Goal: Information Seeking & Learning: Find specific fact

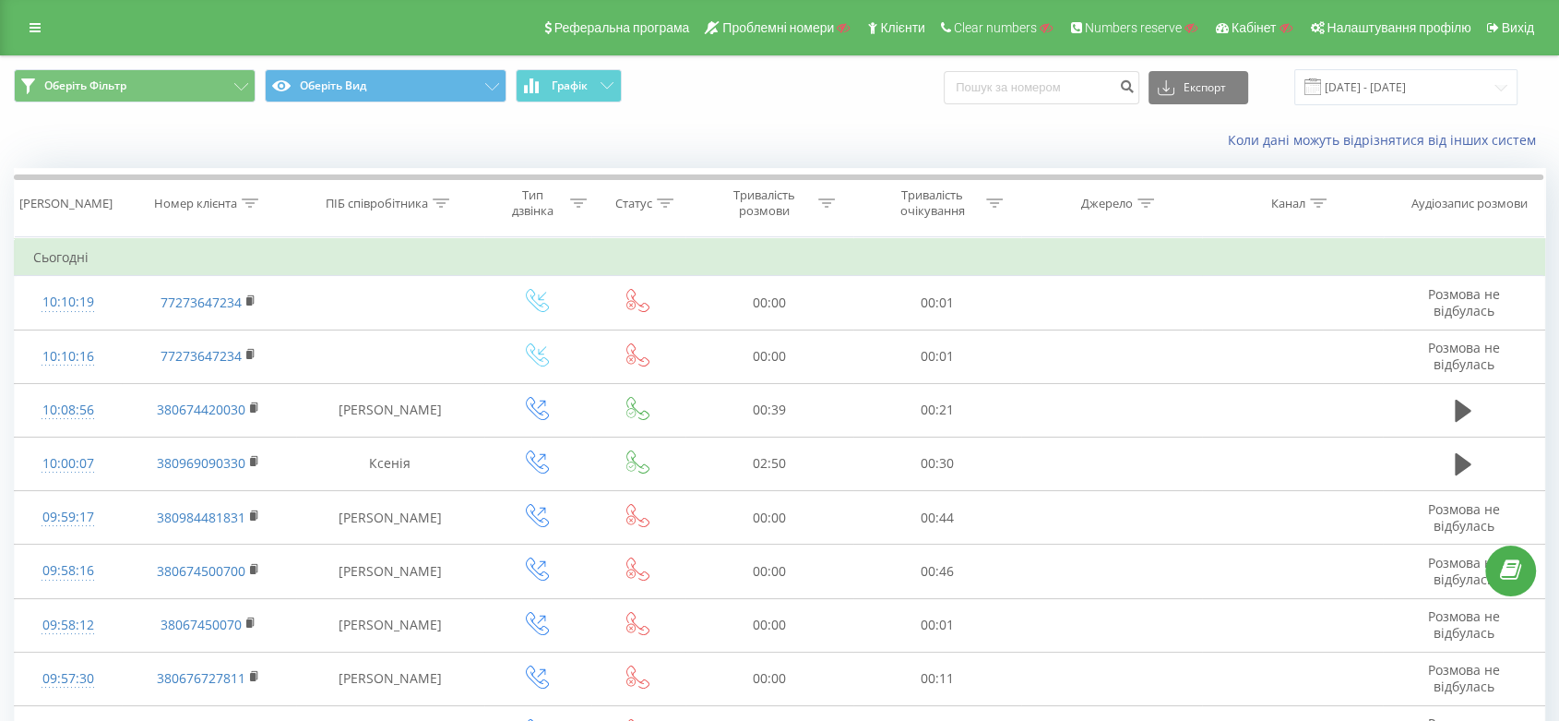
click at [635, 311] on icon at bounding box center [638, 300] width 23 height 23
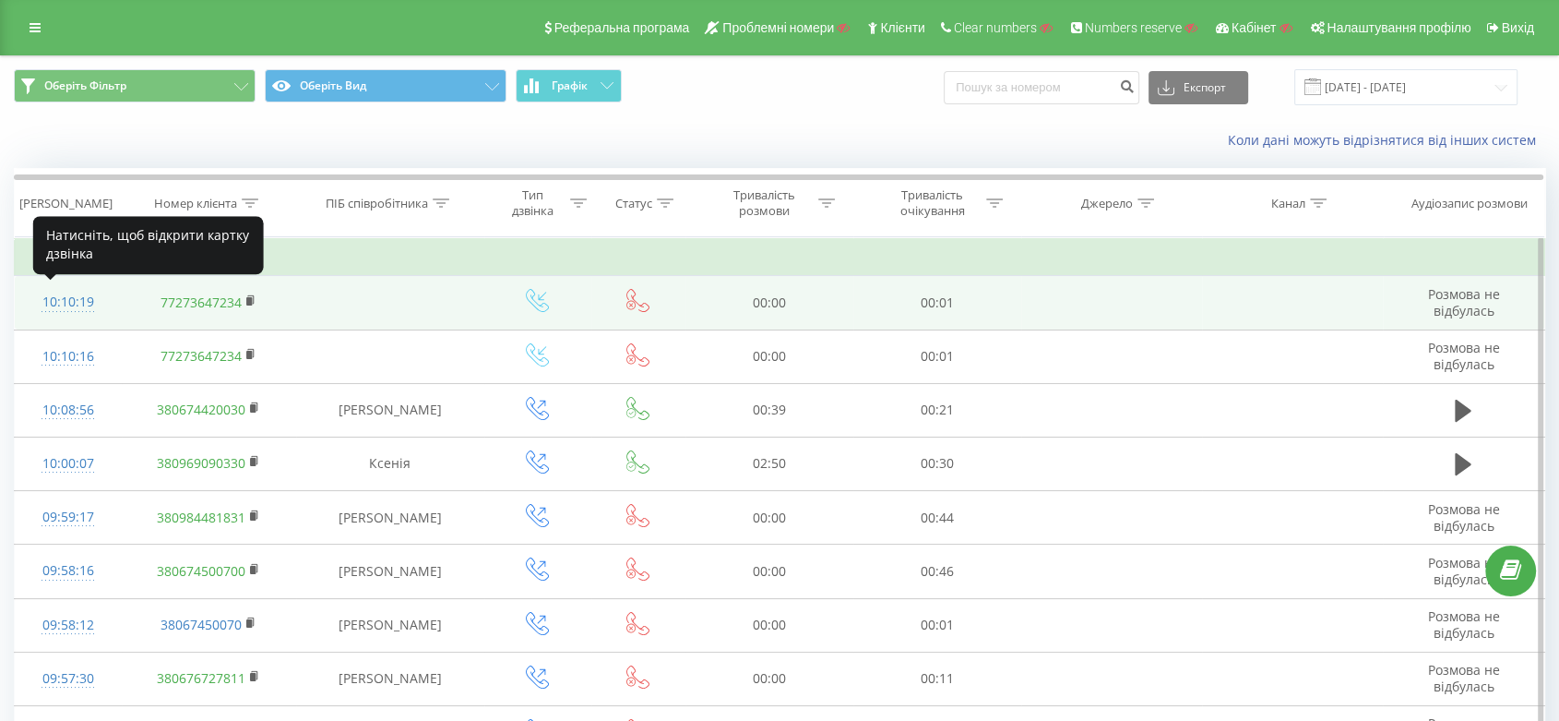
click at [61, 304] on div "10:10:19" at bounding box center [68, 302] width 70 height 36
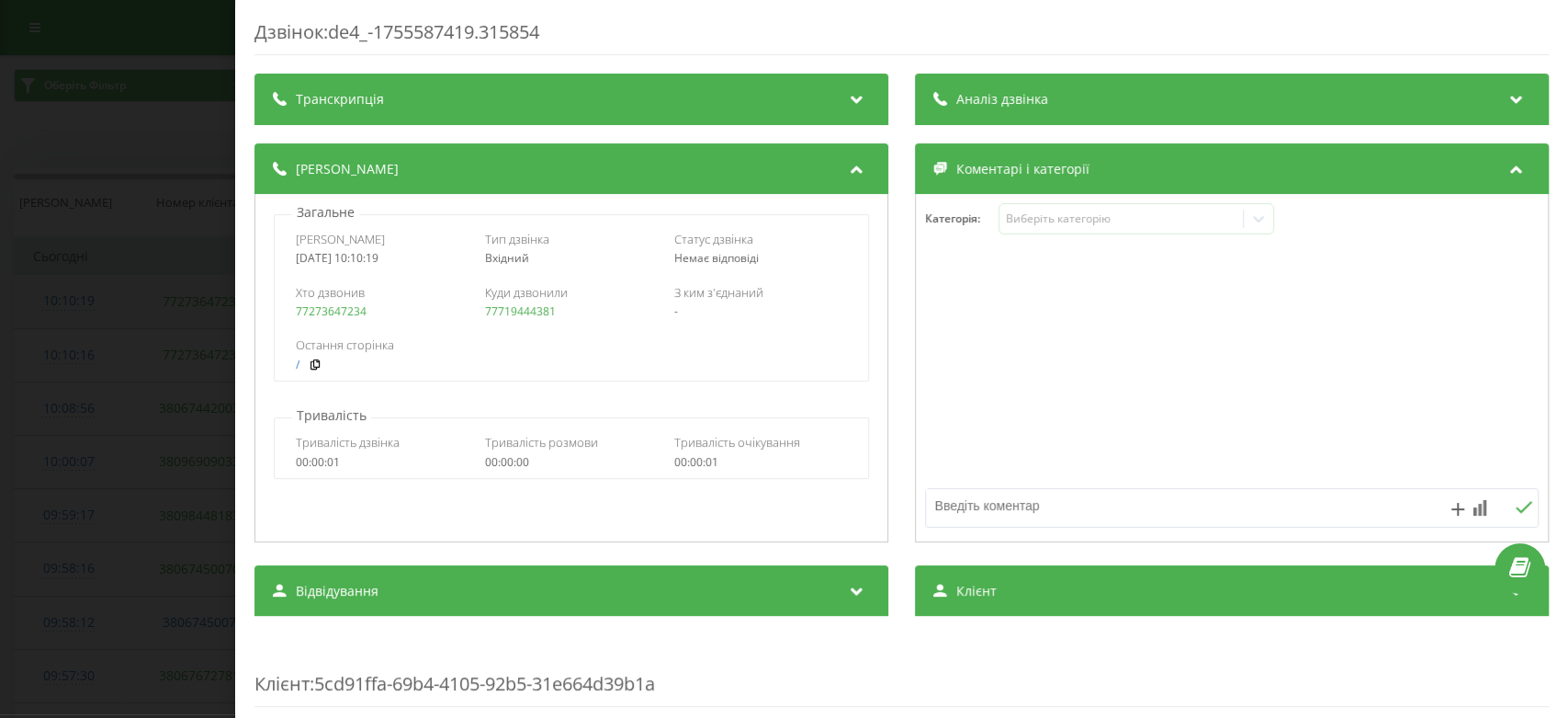
click at [61, 303] on div "Дзвінок : de4_-1755587419.315854 Транскрипція Для AI-аналізу майбутніх дзвінків…" at bounding box center [784, 359] width 1568 height 718
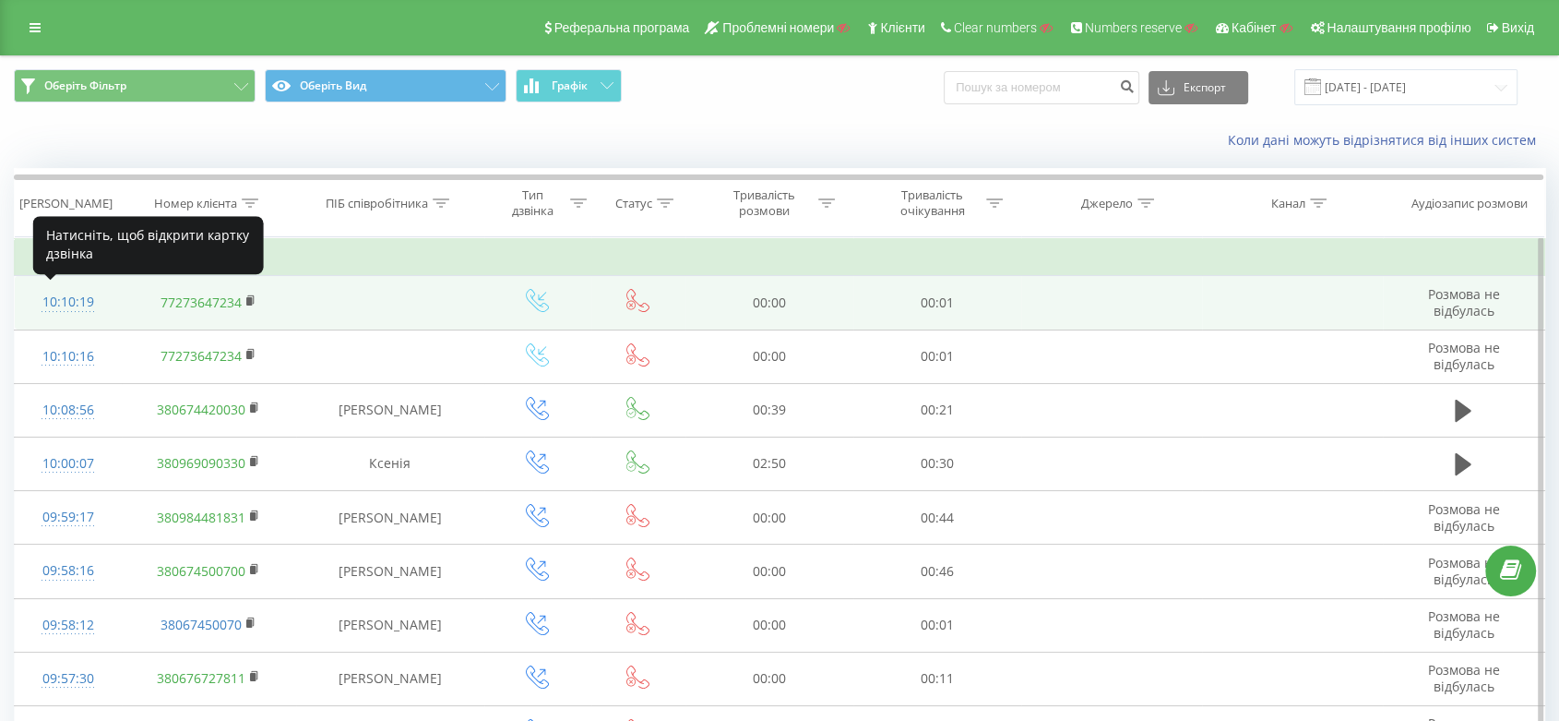
click at [61, 304] on div "10:10:19" at bounding box center [68, 302] width 70 height 36
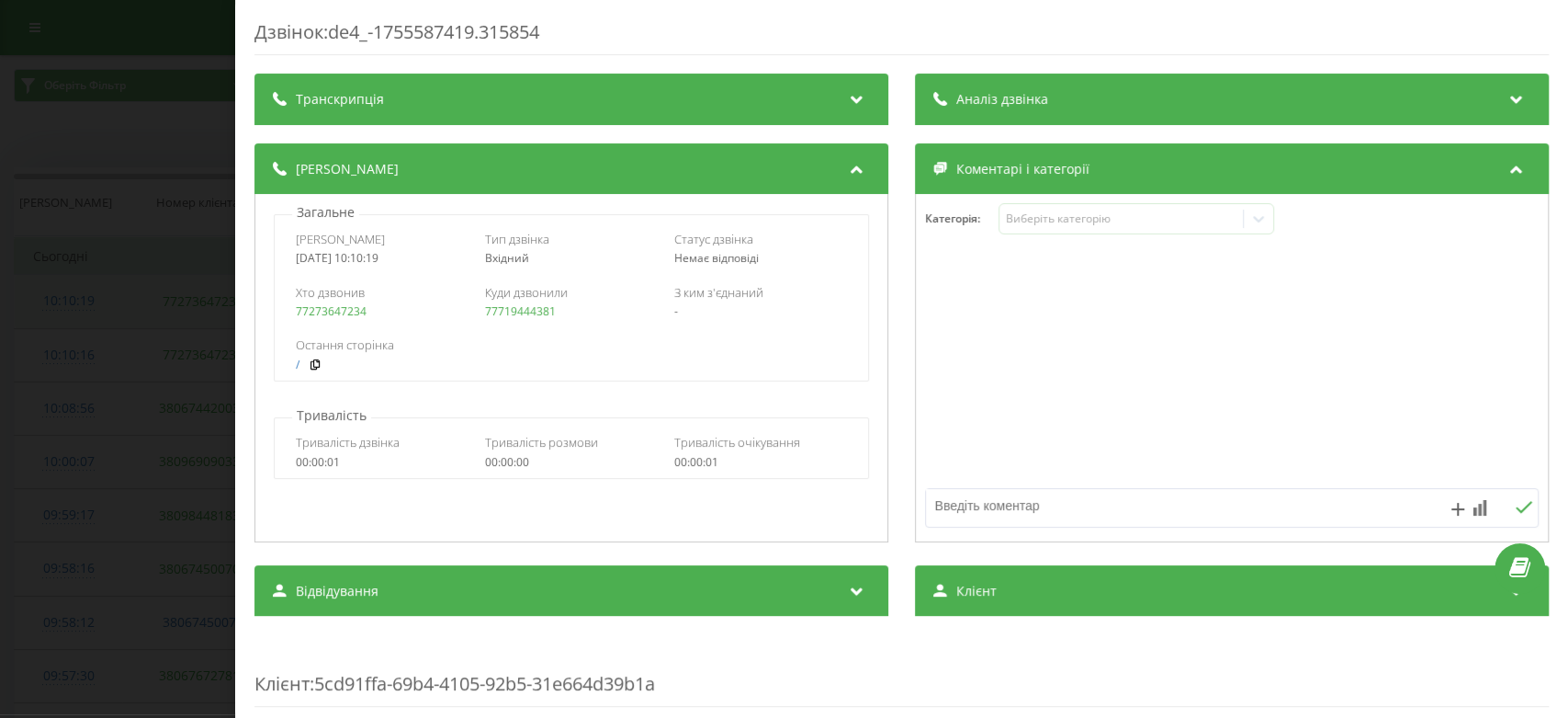
click at [61, 303] on div "Дзвінок : de4_-1755587419.315854 Транскрипція Для AI-аналізу майбутніх дзвінків…" at bounding box center [784, 359] width 1568 height 718
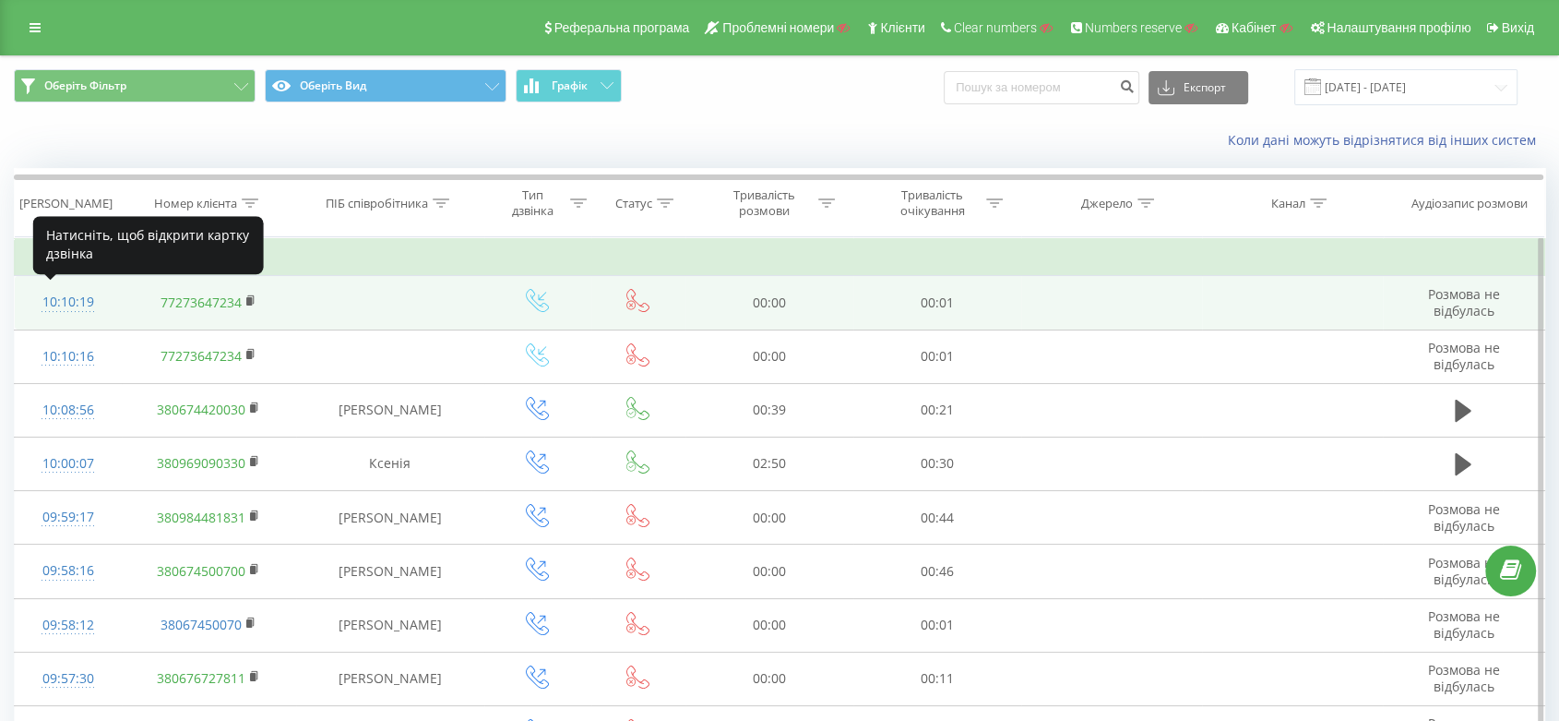
click at [77, 307] on div "10:10:19" at bounding box center [68, 302] width 70 height 36
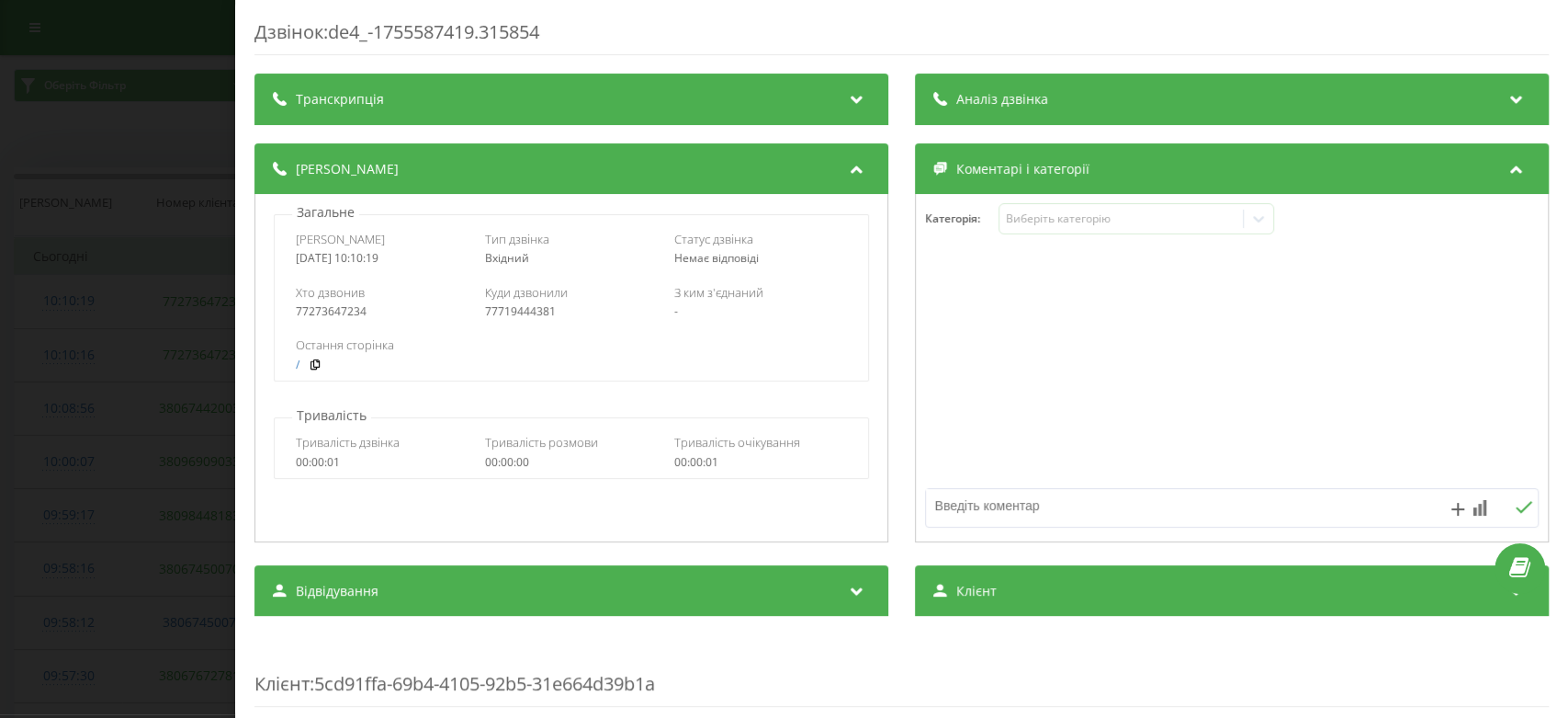
click at [76, 339] on div "Дзвінок : de4_-1755587419.315854 Транскрипція Для AI-аналізу майбутніх дзвінків…" at bounding box center [784, 359] width 1568 height 718
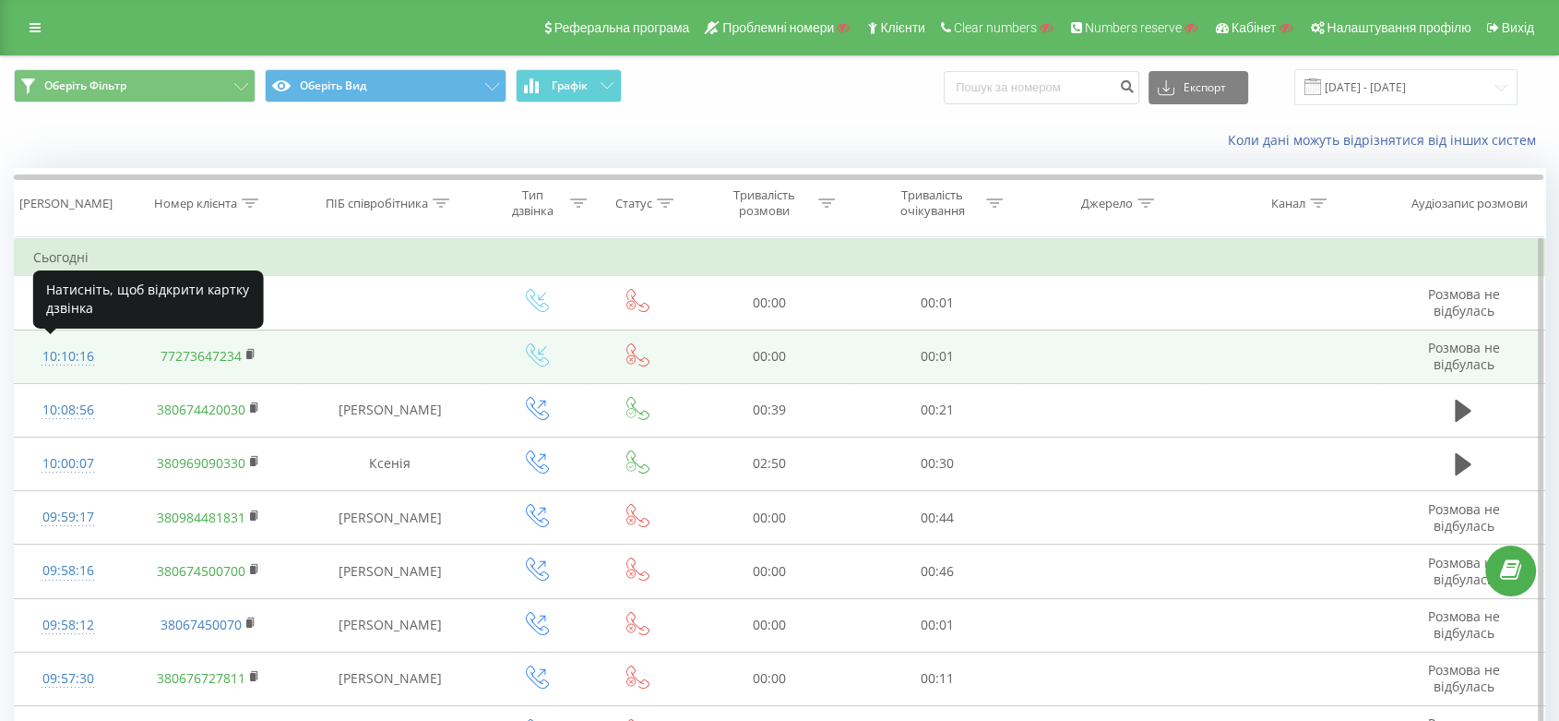
click at [66, 347] on div "10:10:16" at bounding box center [68, 357] width 70 height 36
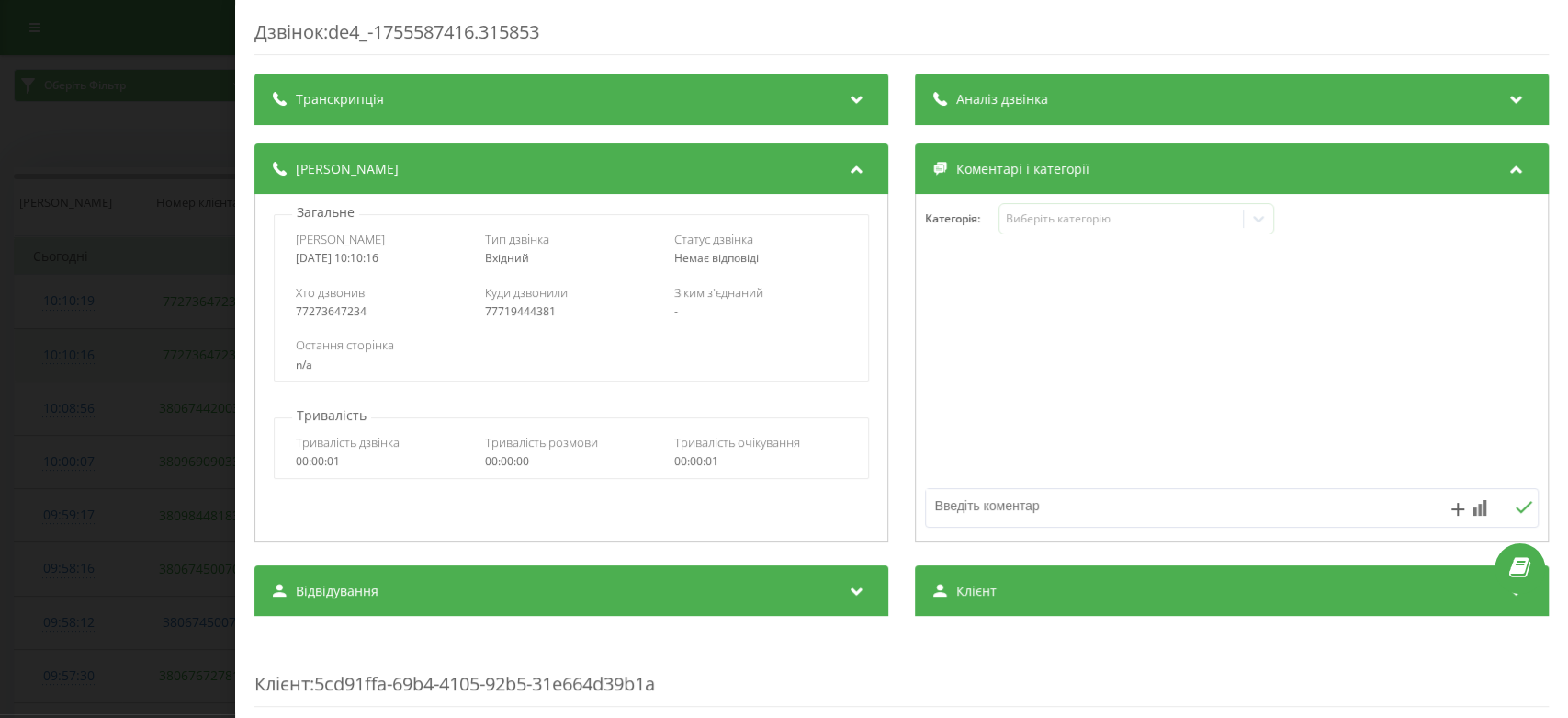
click at [66, 346] on div "Дзвінок : de4_-1755587416.315853 Транскрипція Для AI-аналізу майбутніх дзвінків…" at bounding box center [784, 359] width 1568 height 718
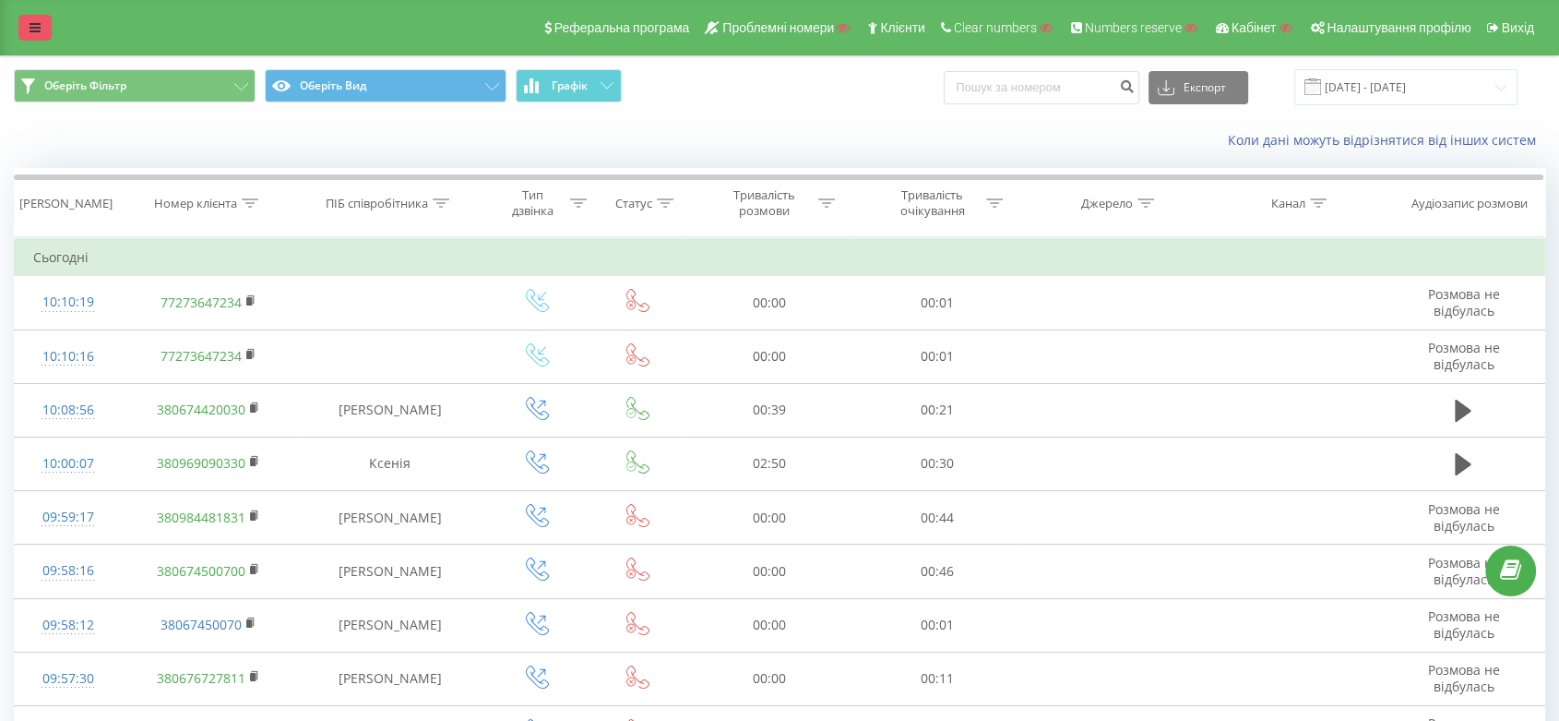
click at [28, 26] on link at bounding box center [34, 28] width 33 height 26
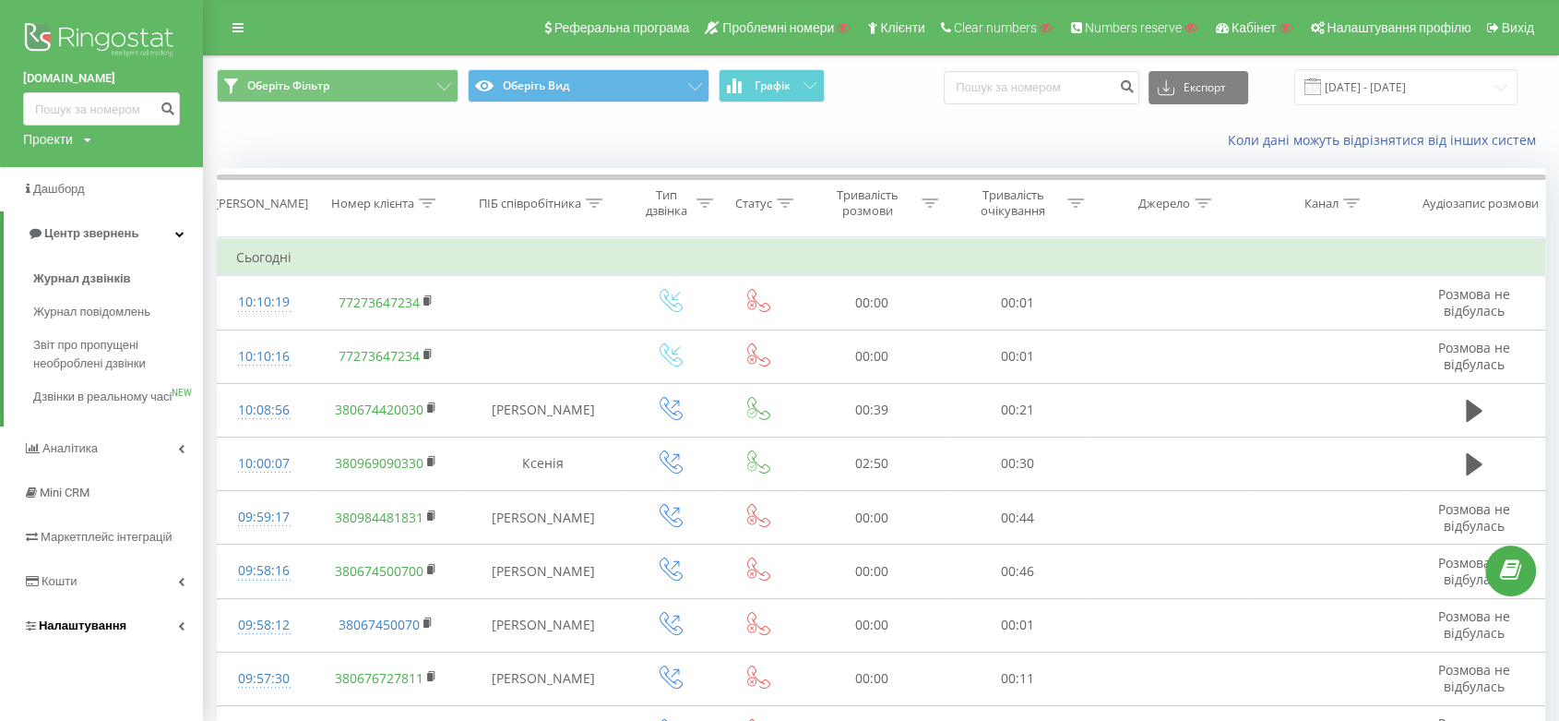
click at [113, 629] on link "Налаштування" at bounding box center [101, 625] width 203 height 44
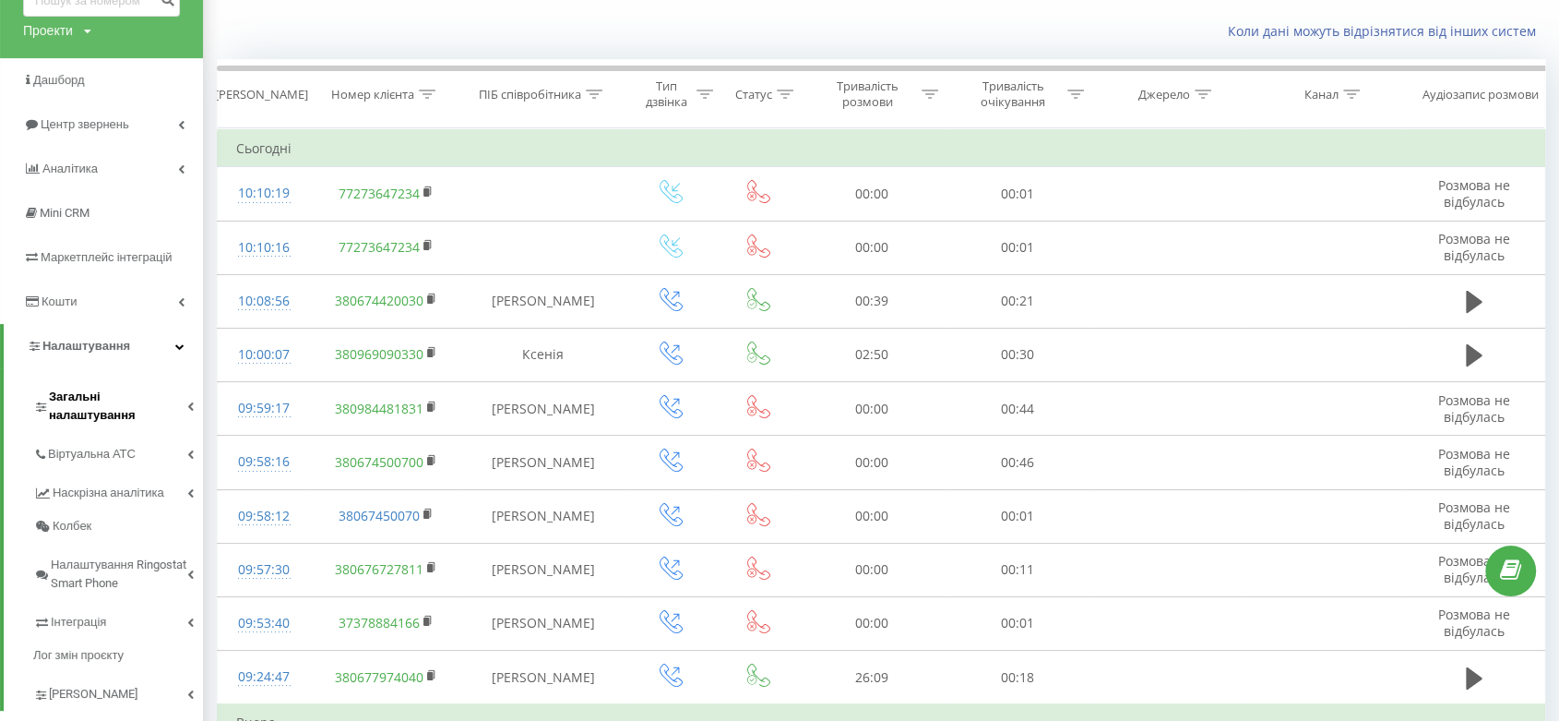
scroll to position [134, 0]
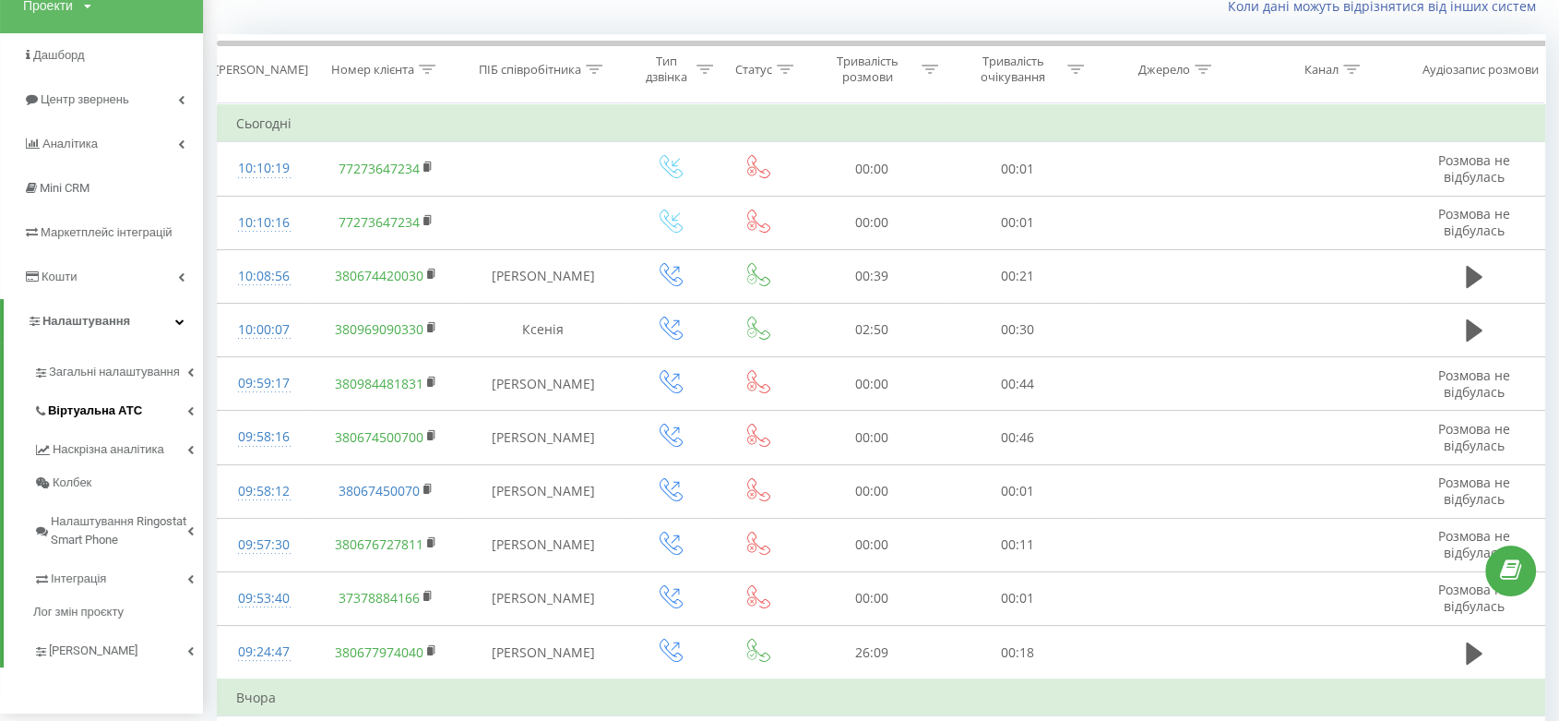
click at [103, 412] on span "Віртуальна АТС" at bounding box center [95, 410] width 94 height 18
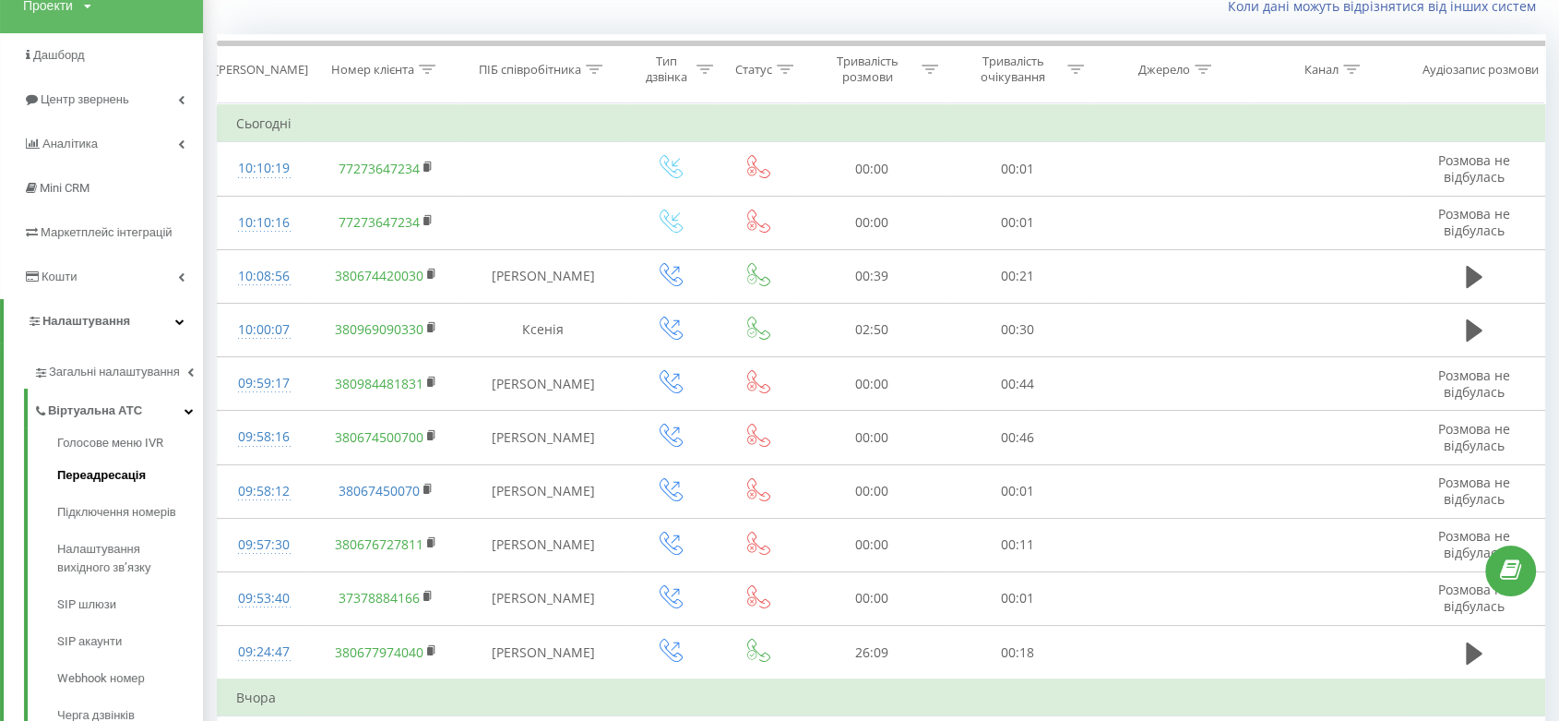
click at [125, 478] on span "Переадресація" at bounding box center [101, 475] width 89 height 18
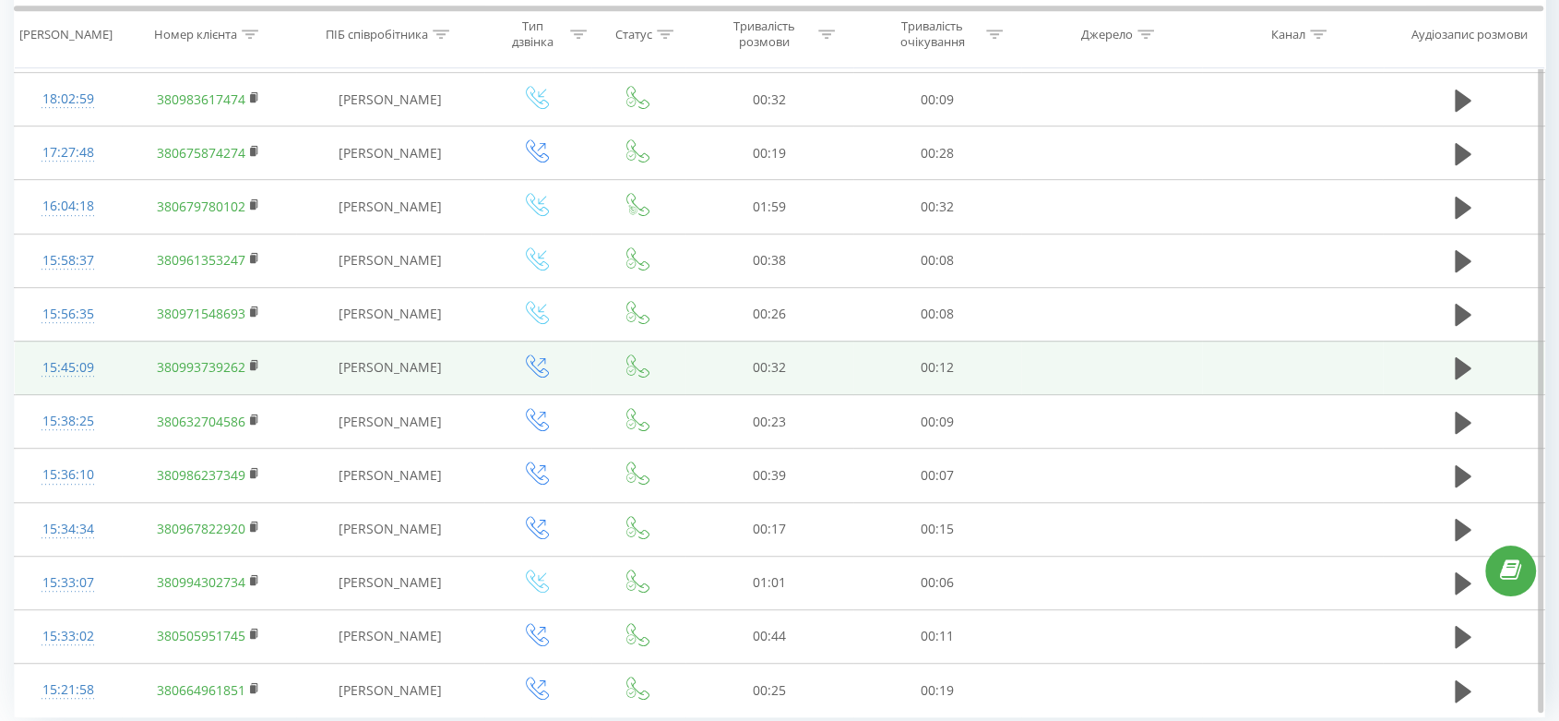
scroll to position [939, 0]
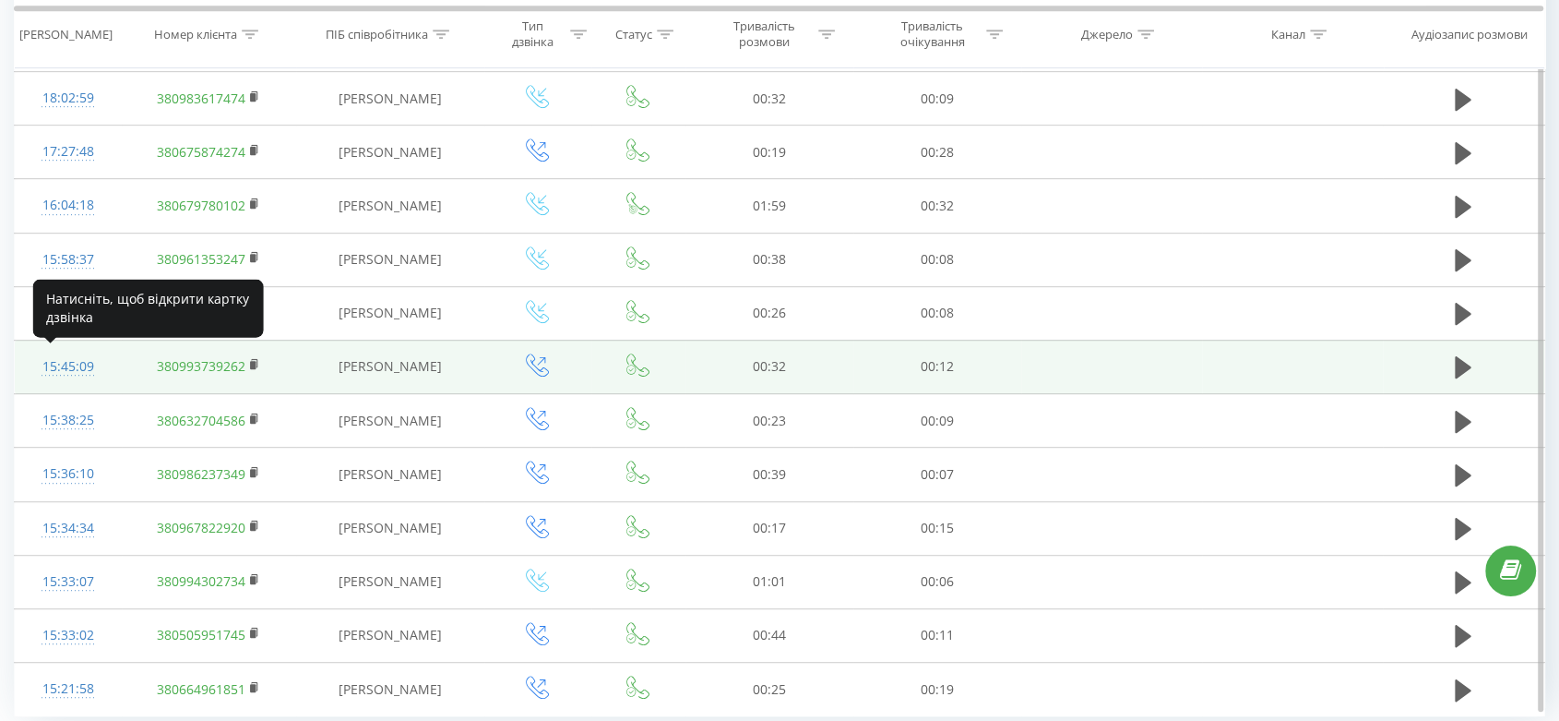
click at [100, 358] on div "15:45:09" at bounding box center [68, 367] width 70 height 36
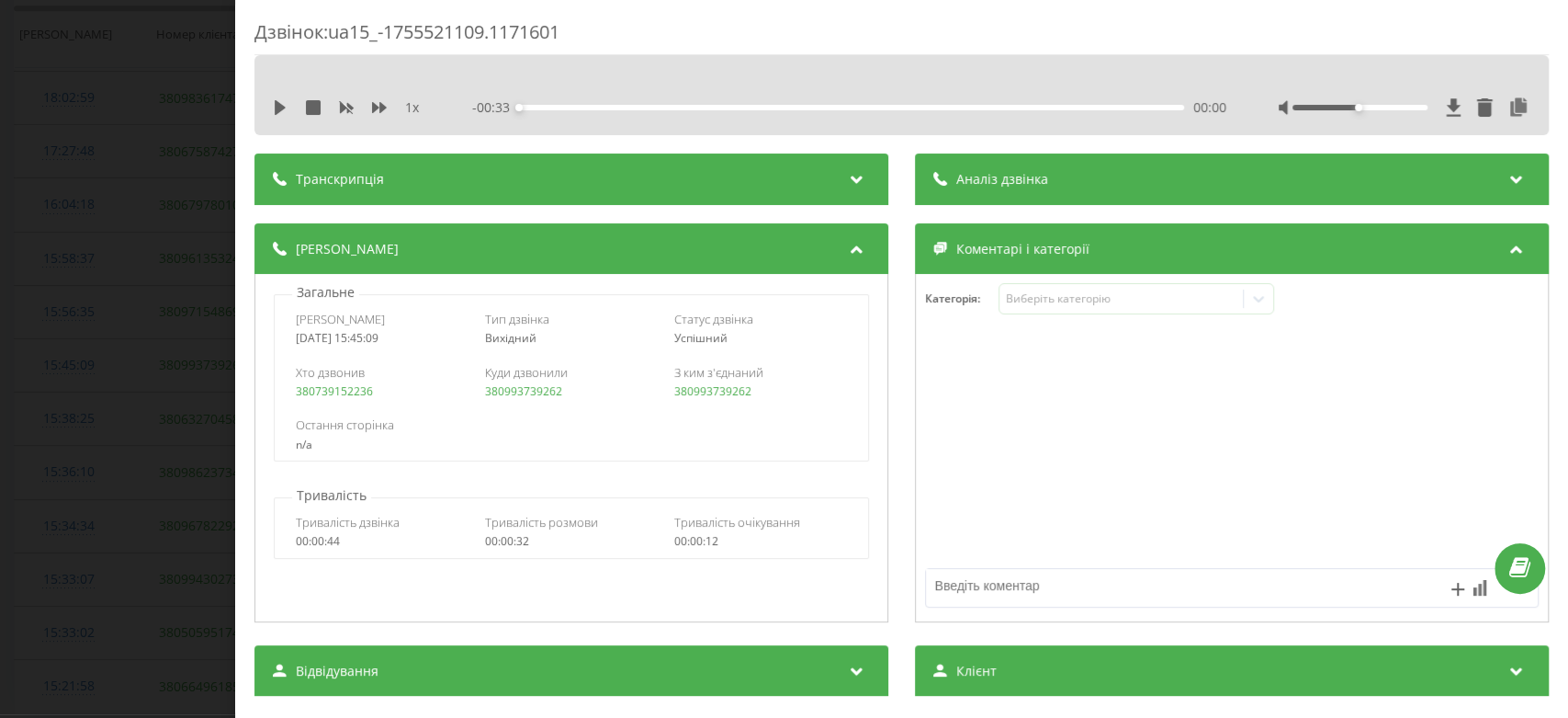
click at [120, 388] on div "Дзвінок : ua15_-1755521109.1171601 1 x - 00:33 00:00 00:00 Транскрипція Для AI-…" at bounding box center [784, 359] width 1568 height 718
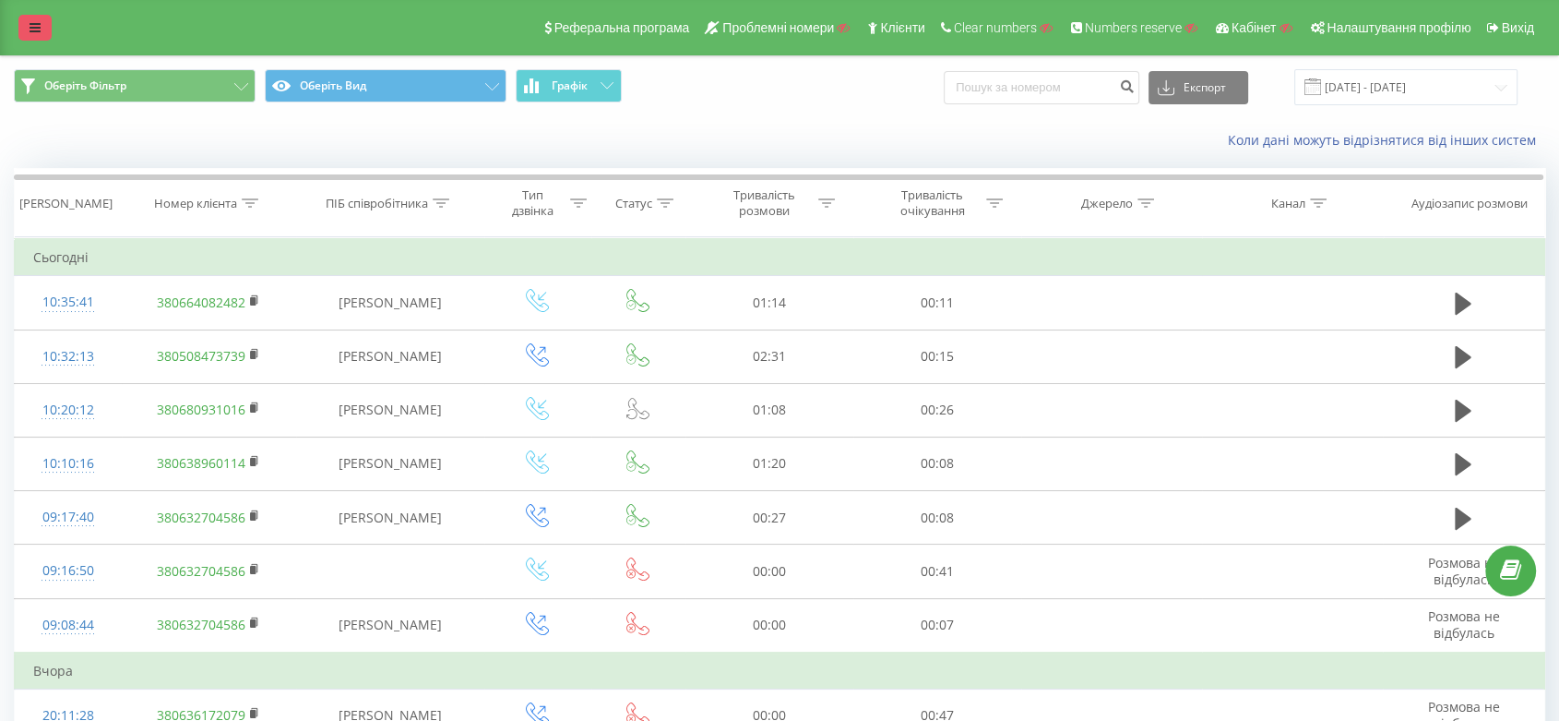
click at [30, 22] on icon at bounding box center [35, 27] width 11 height 13
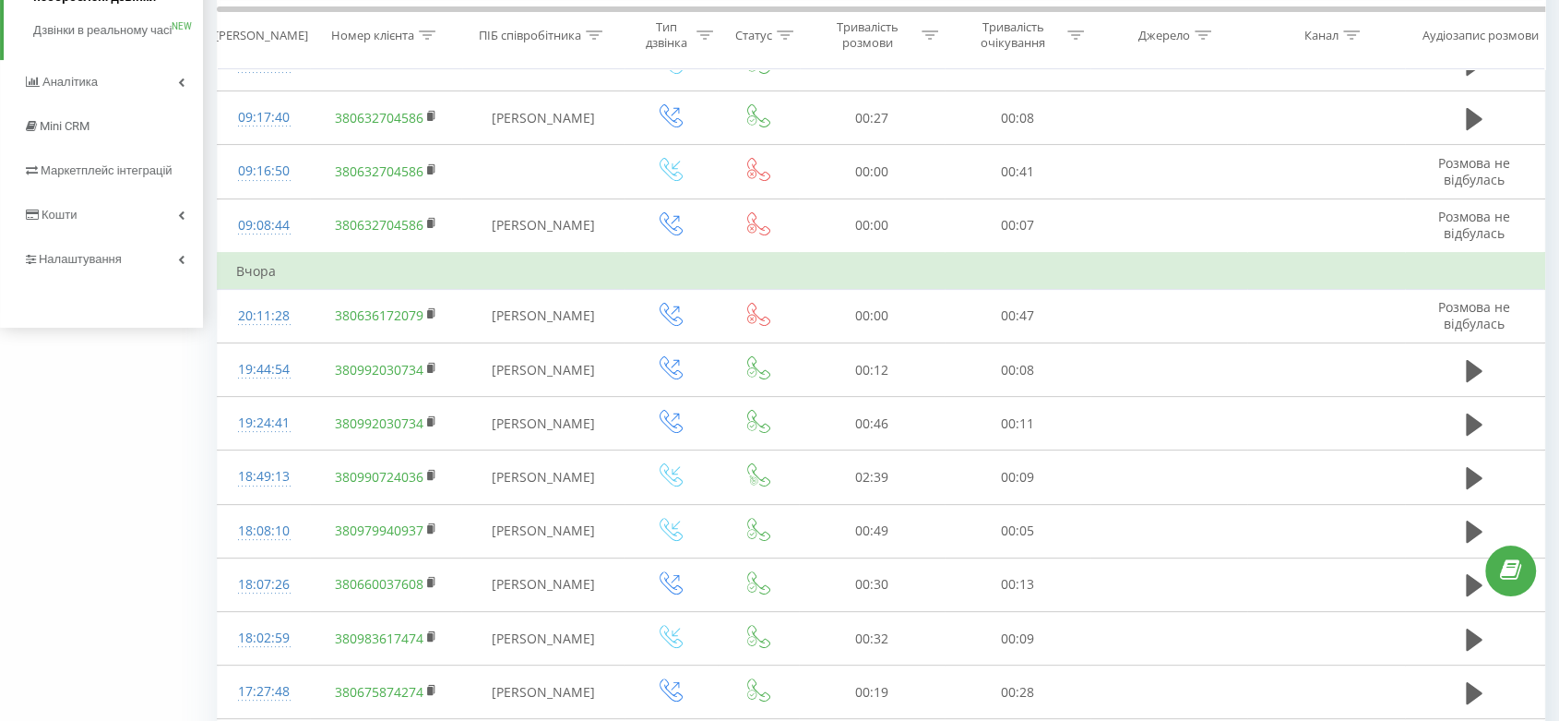
scroll to position [414, 0]
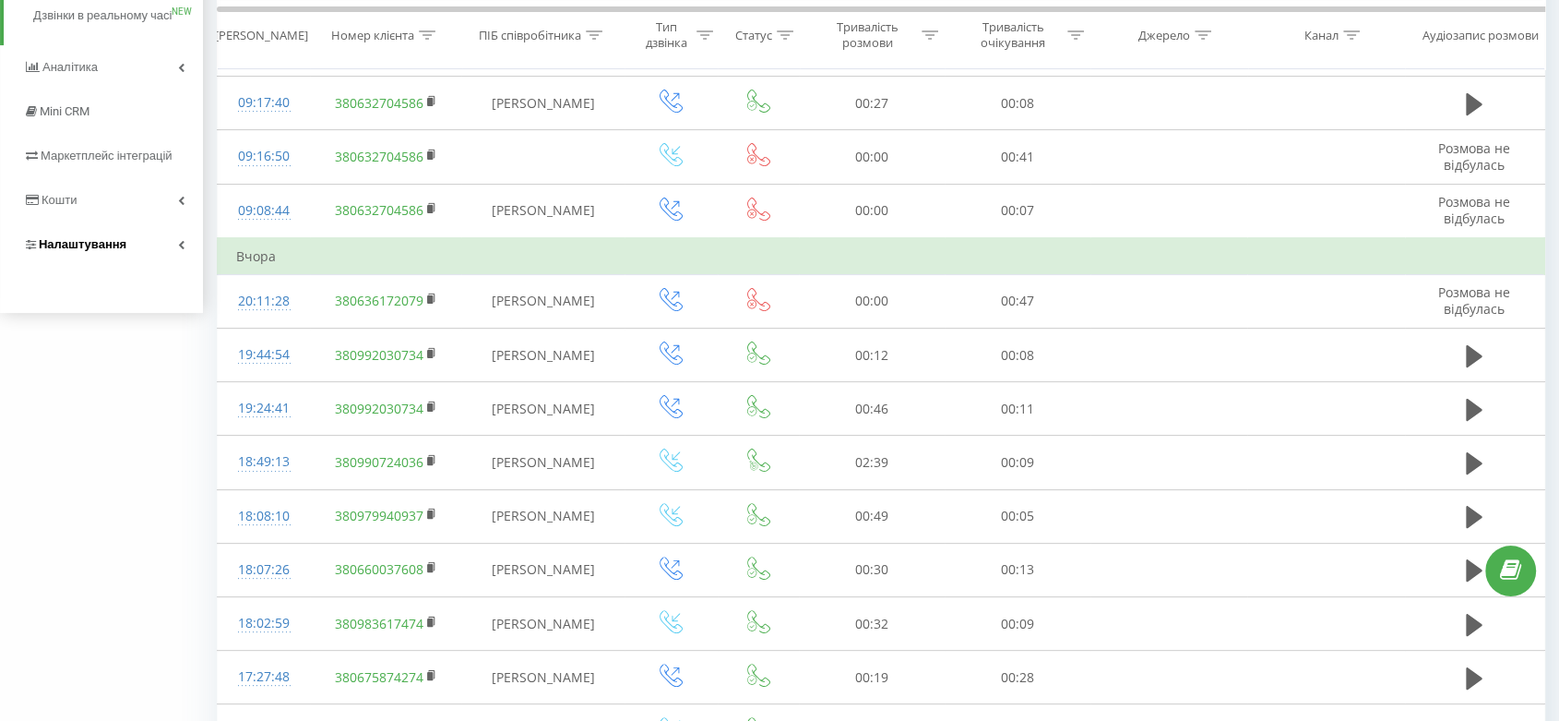
click at [143, 249] on link "Налаштування" at bounding box center [101, 244] width 203 height 44
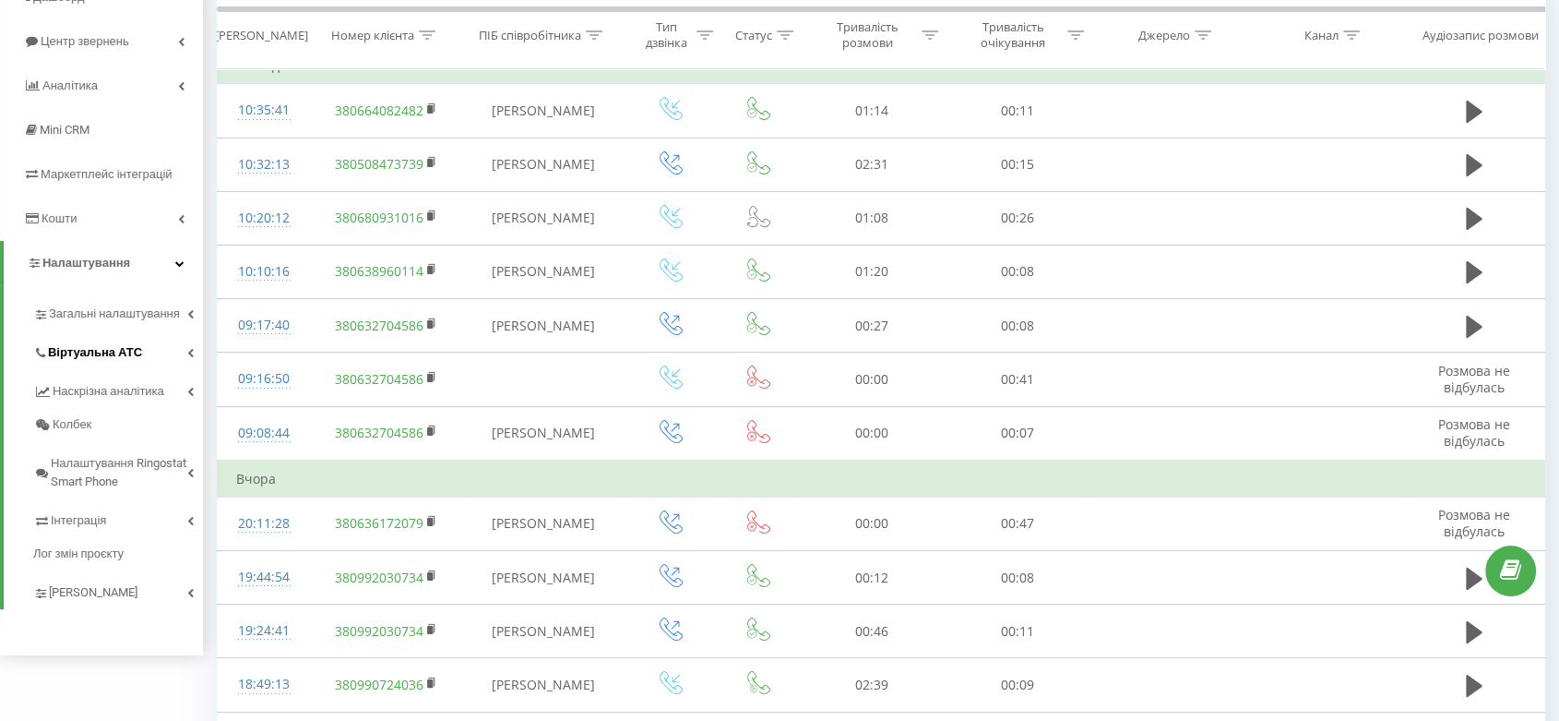
click at [118, 347] on span "Віртуальна АТС" at bounding box center [95, 352] width 94 height 18
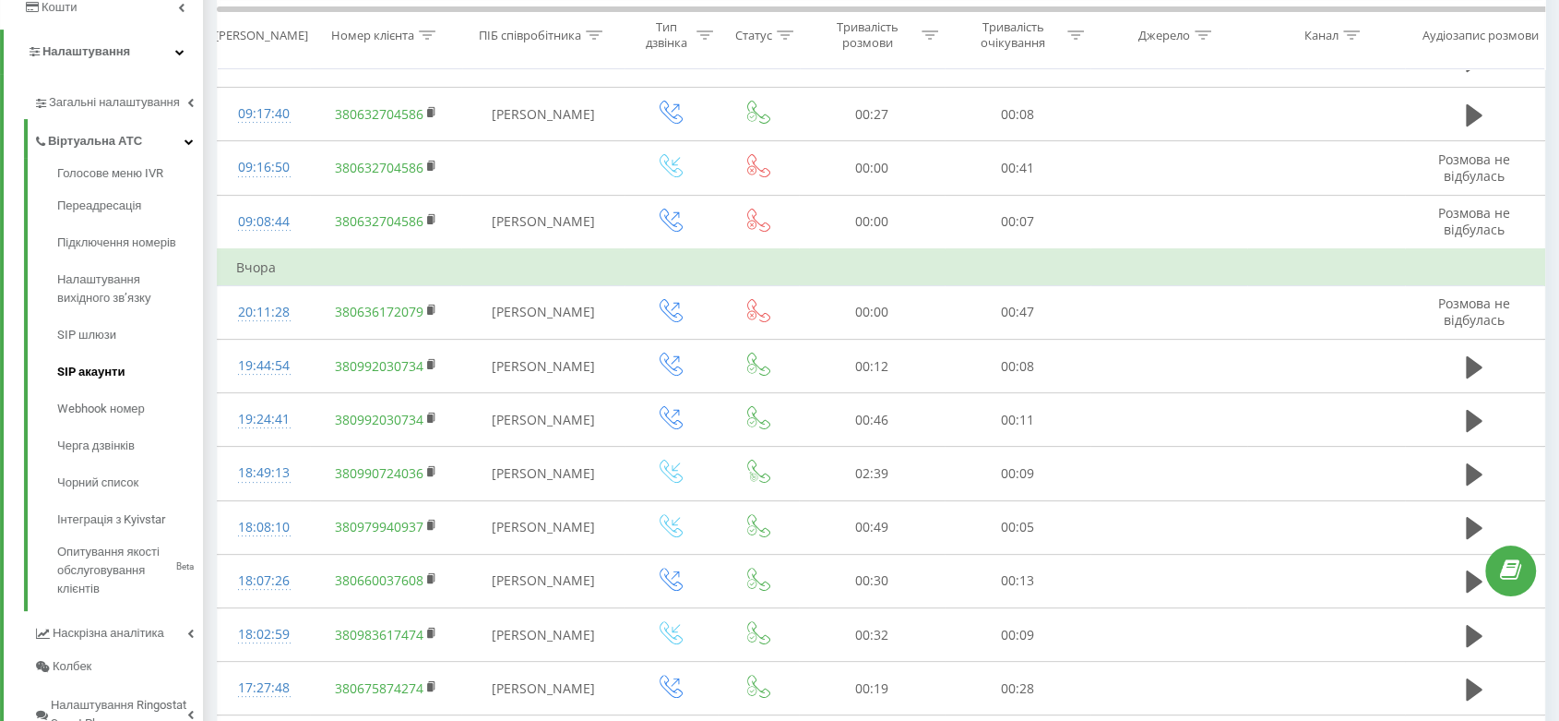
scroll to position [579, 0]
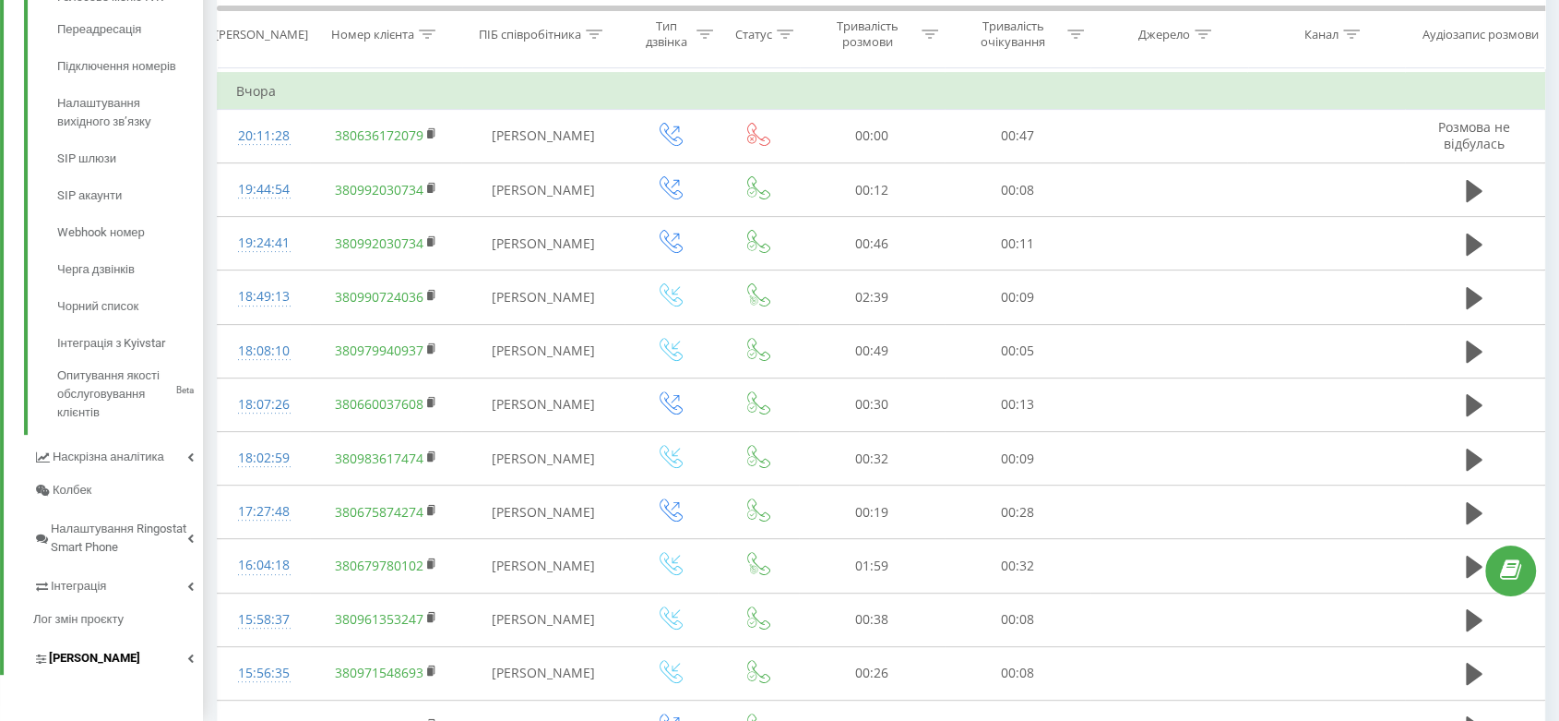
click at [153, 641] on link "[PERSON_NAME]" at bounding box center [118, 655] width 170 height 39
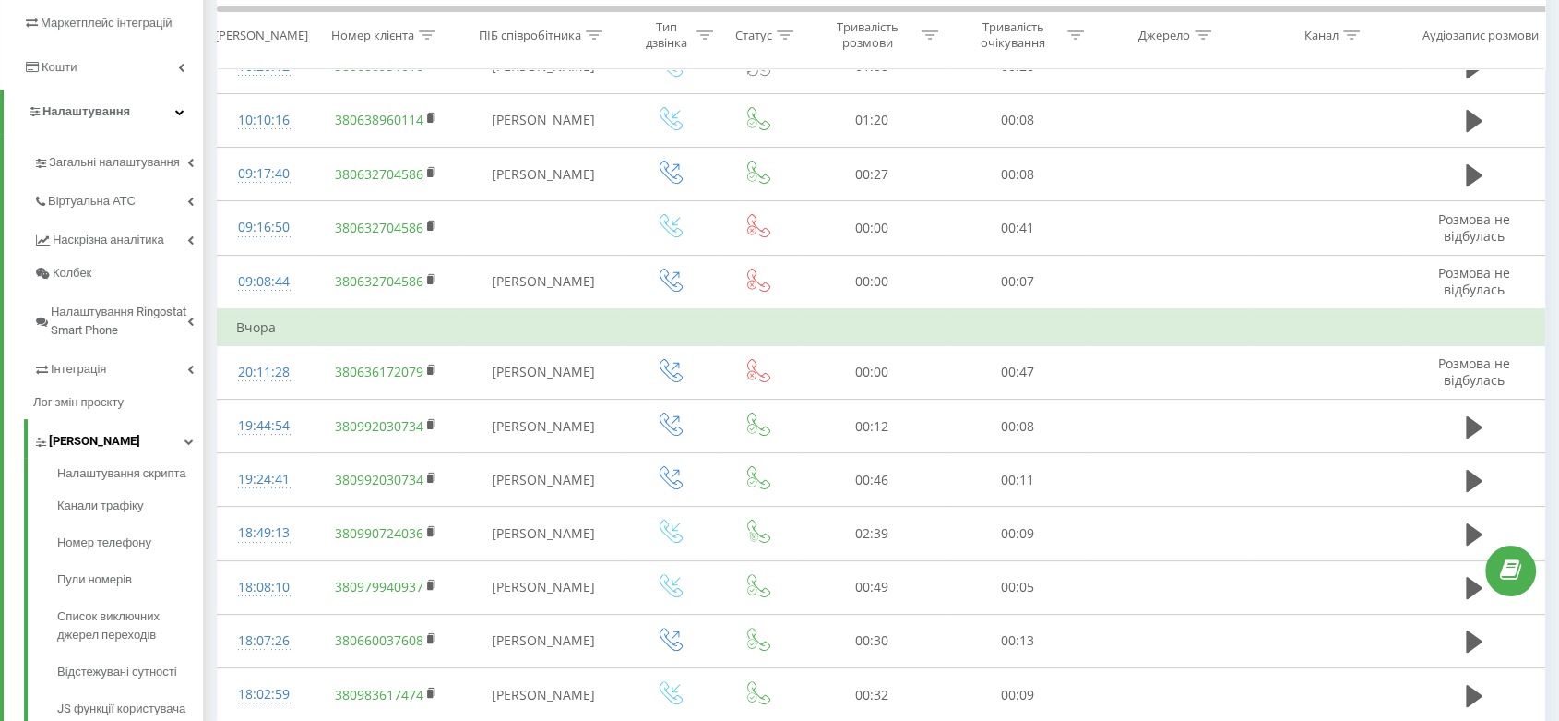
scroll to position [348, 0]
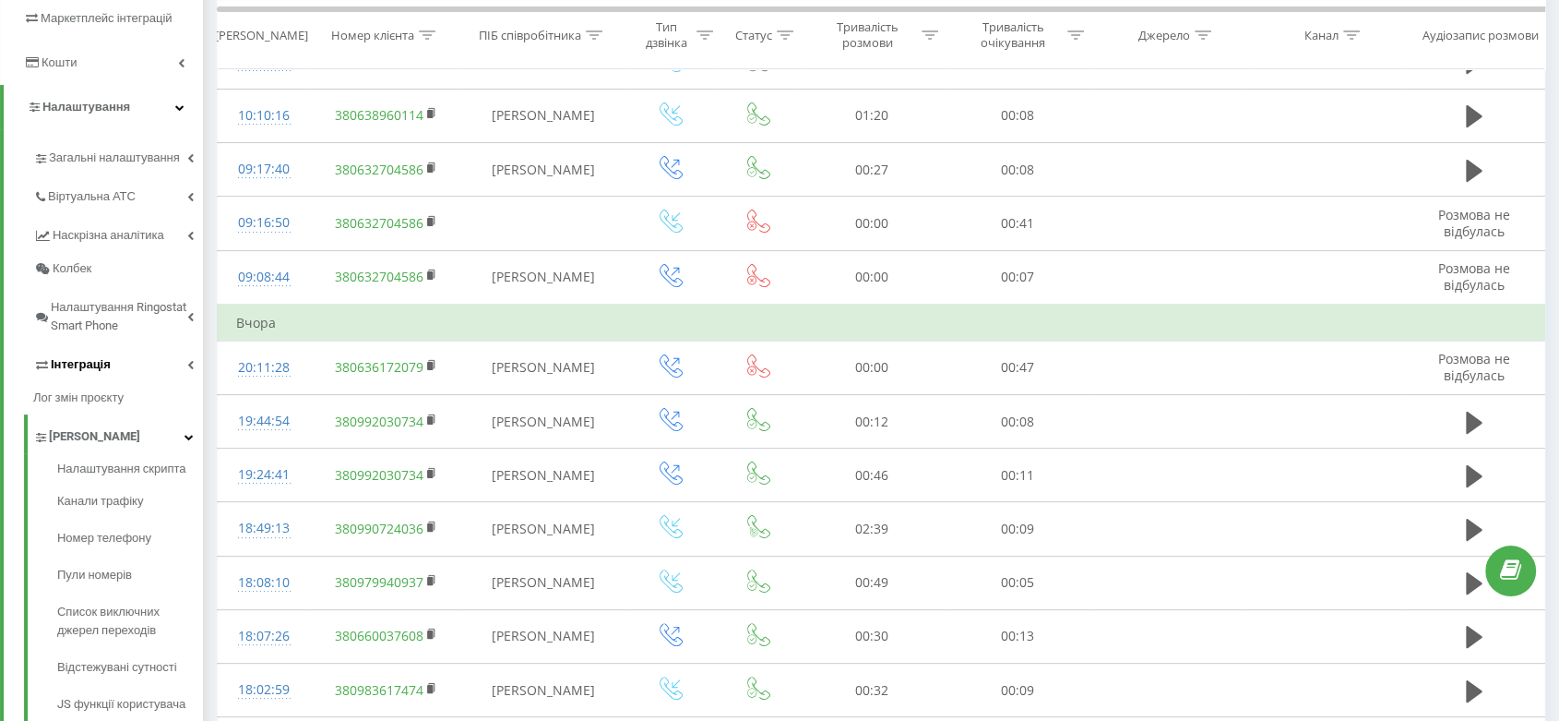
click at [130, 363] on link "Інтеграція" at bounding box center [118, 361] width 170 height 39
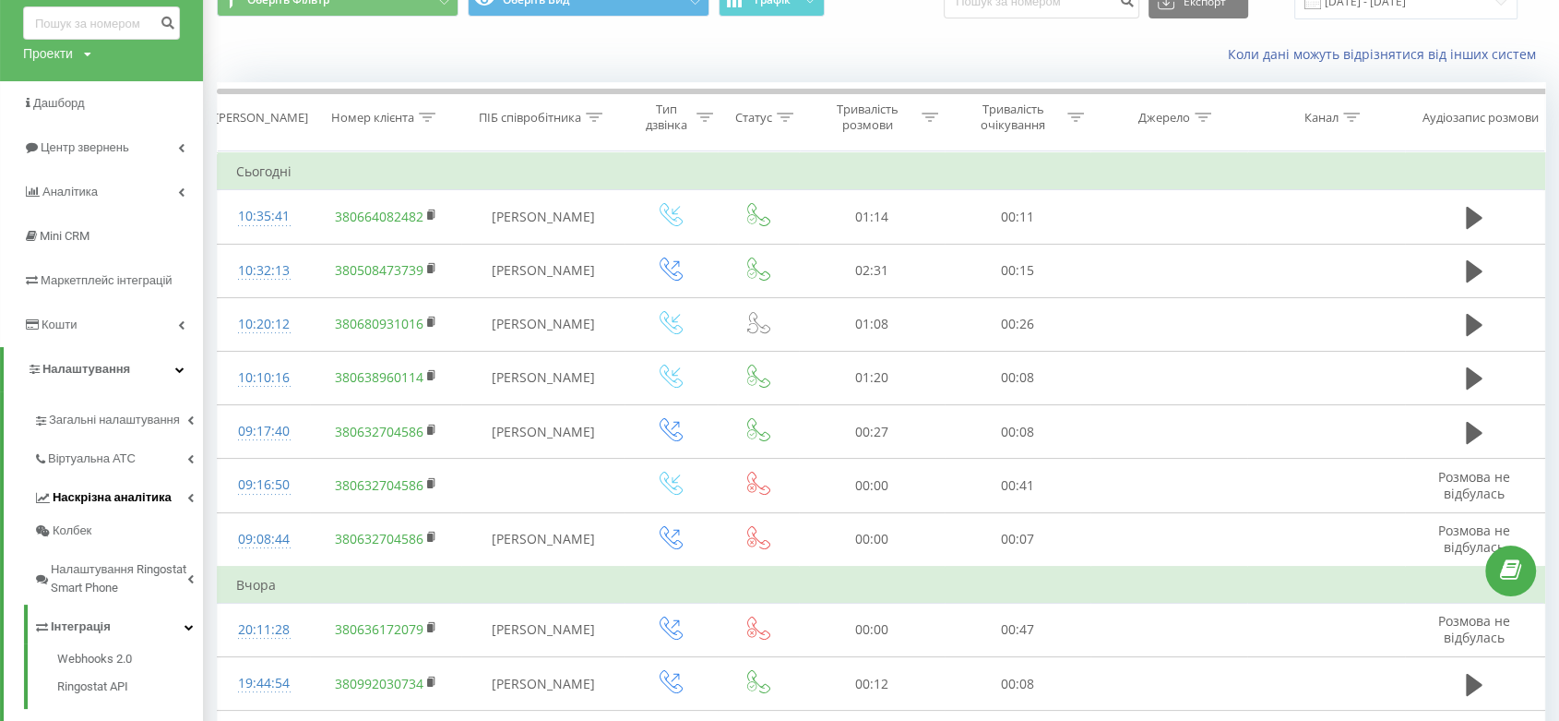
scroll to position [83, 0]
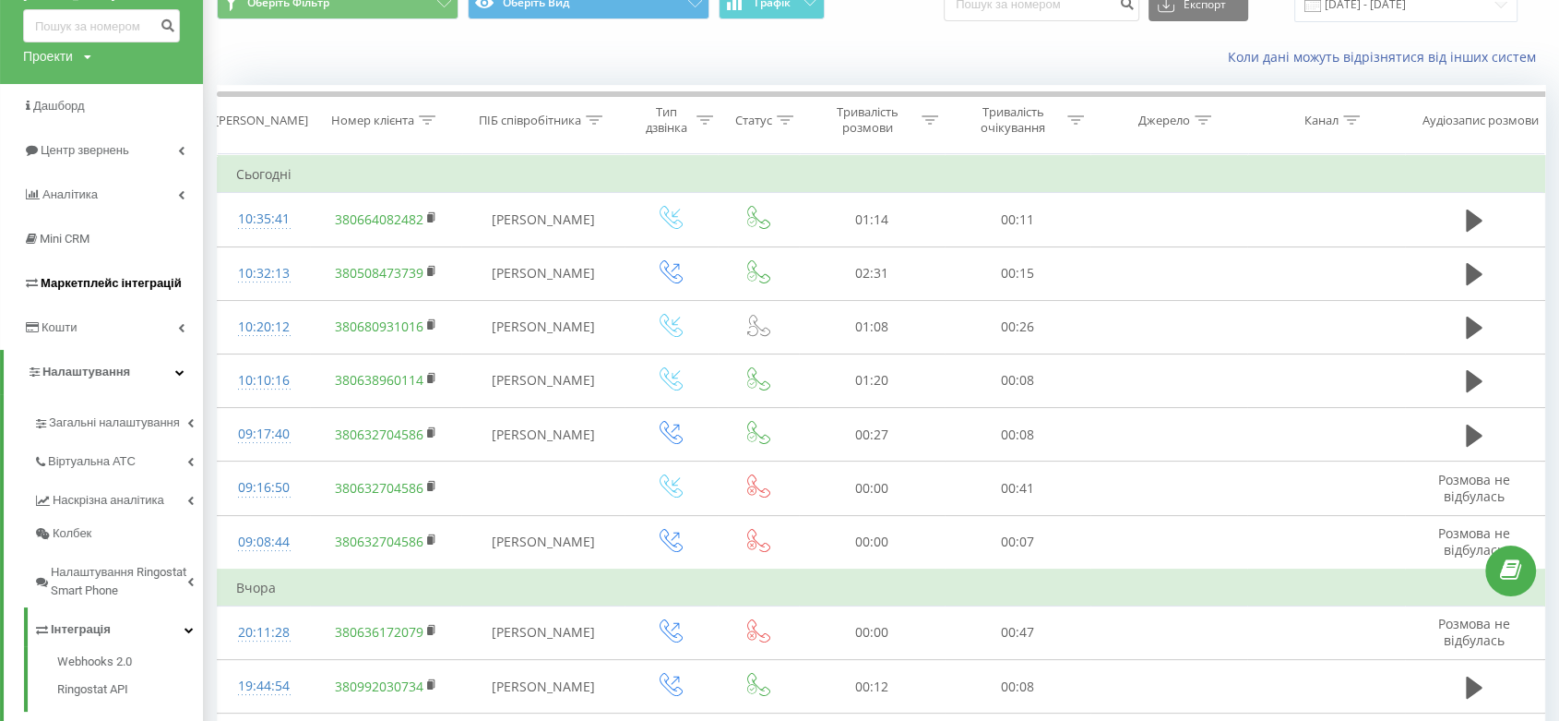
click at [151, 284] on span "Маркетплейс інтеграцій" at bounding box center [111, 283] width 141 height 14
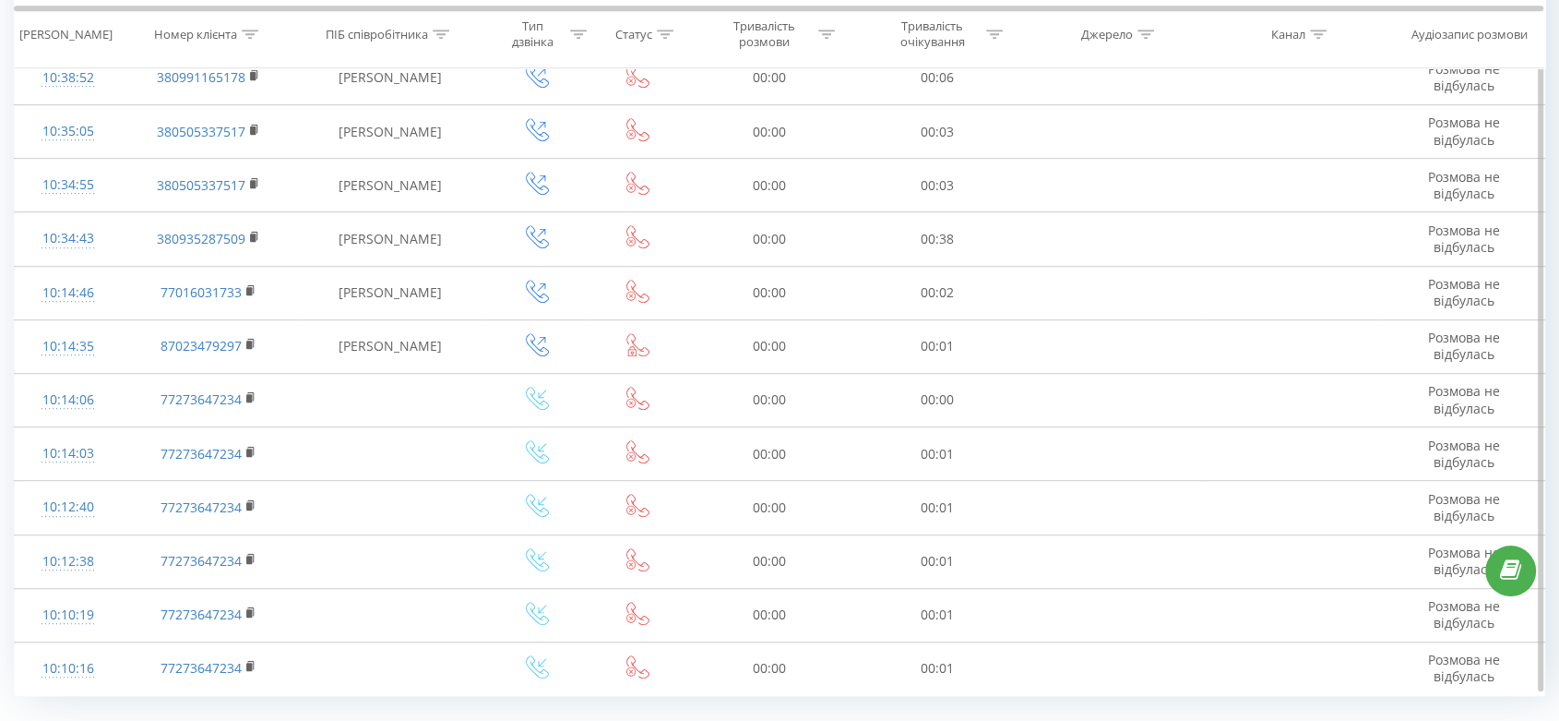
scroll to position [963, 0]
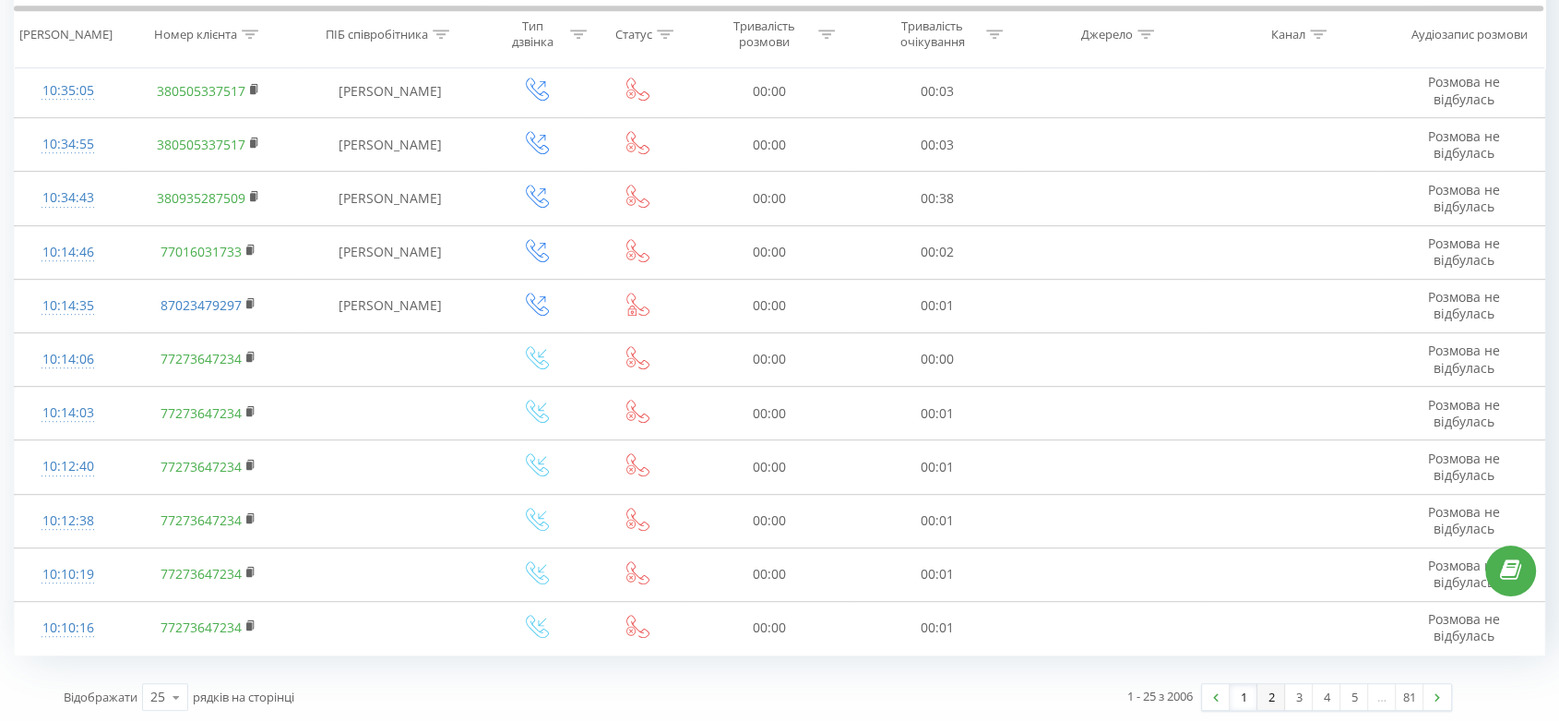
click at [1276, 692] on link "2" at bounding box center [1272, 697] width 28 height 26
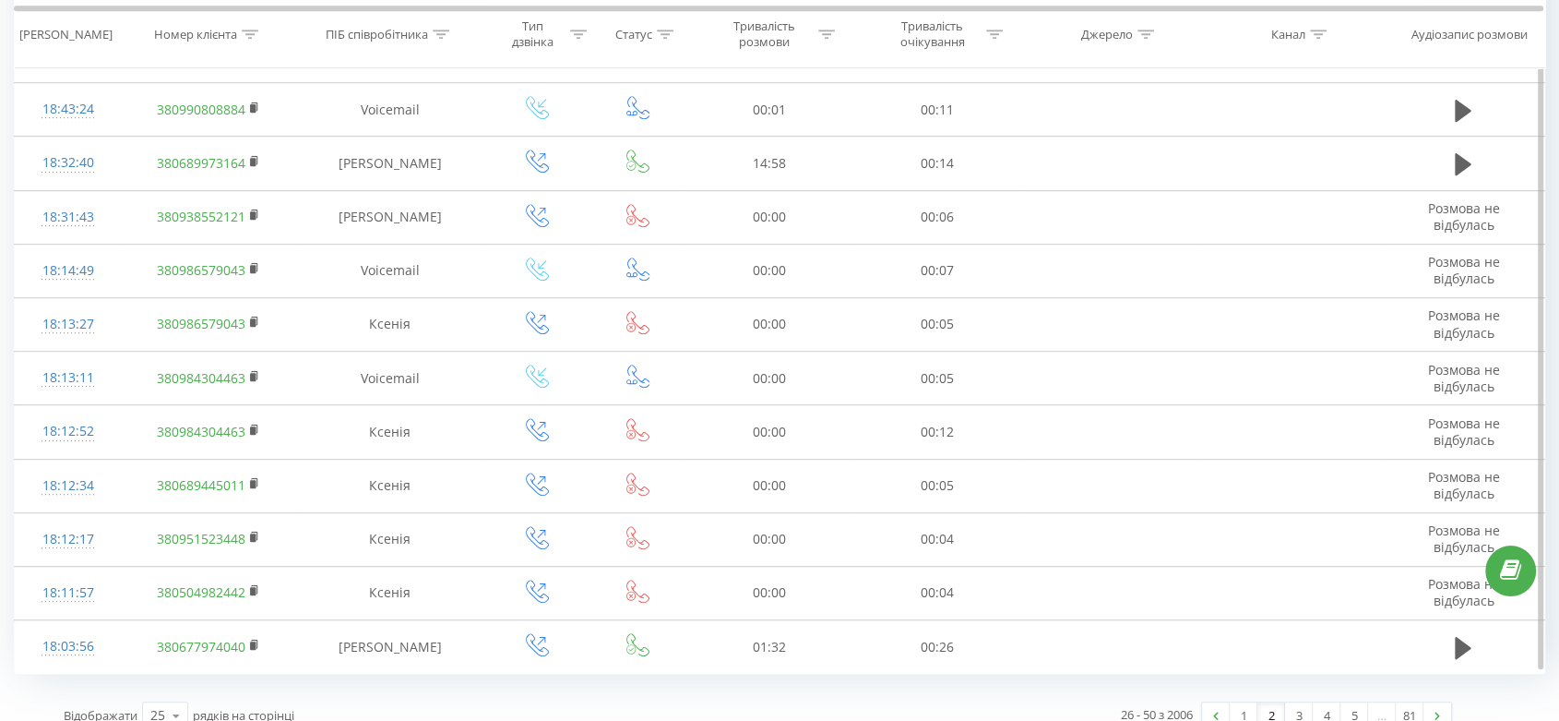
scroll to position [1000, 0]
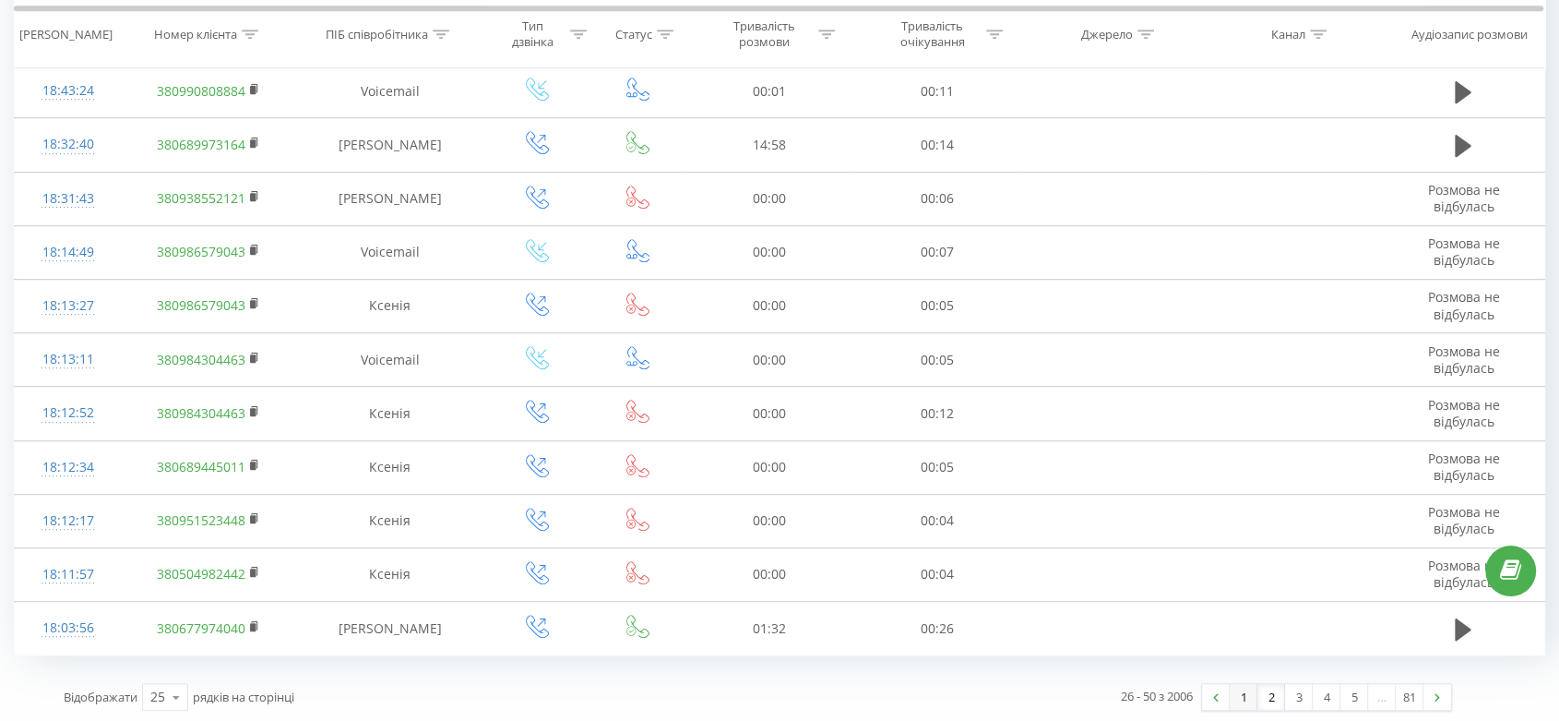
click at [1235, 699] on link "1" at bounding box center [1244, 697] width 28 height 26
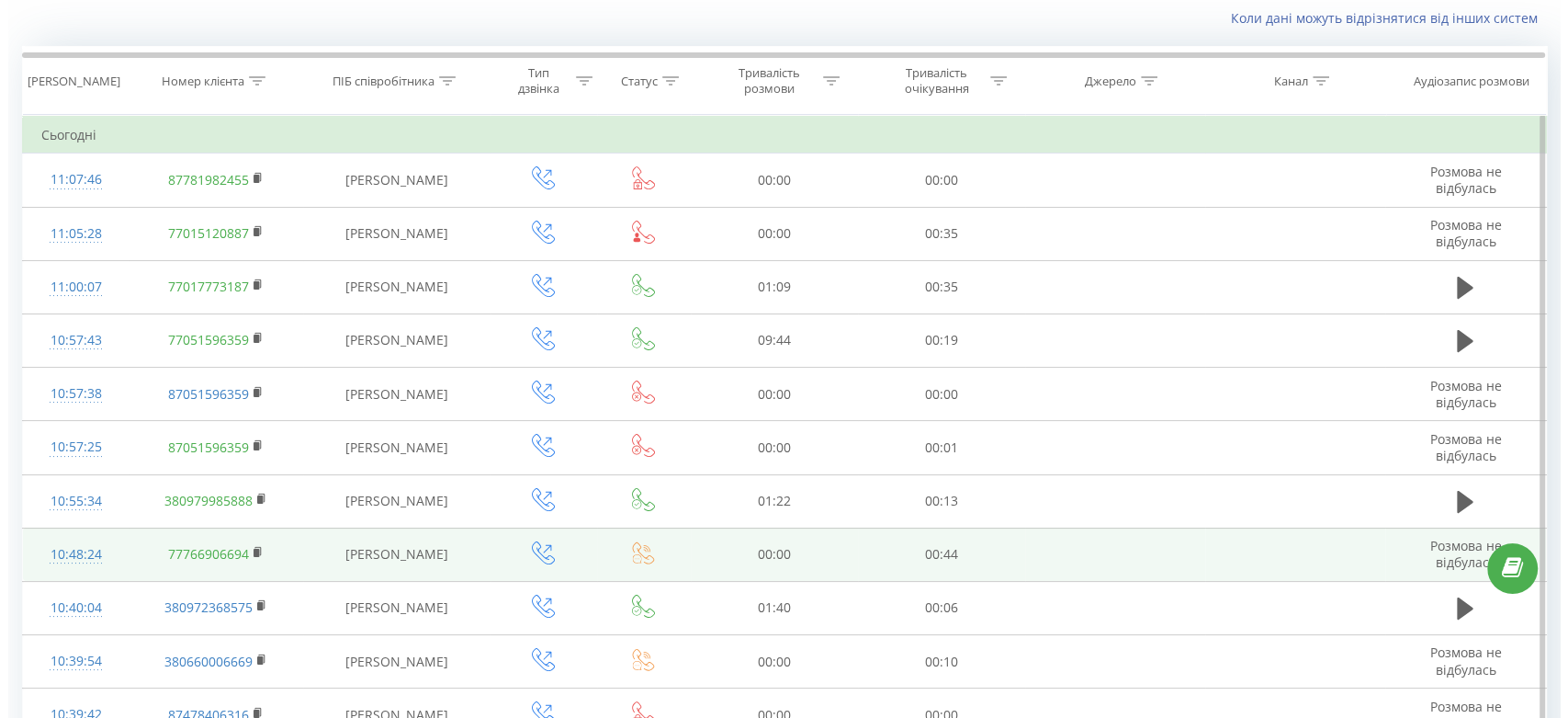
scroll to position [959, 0]
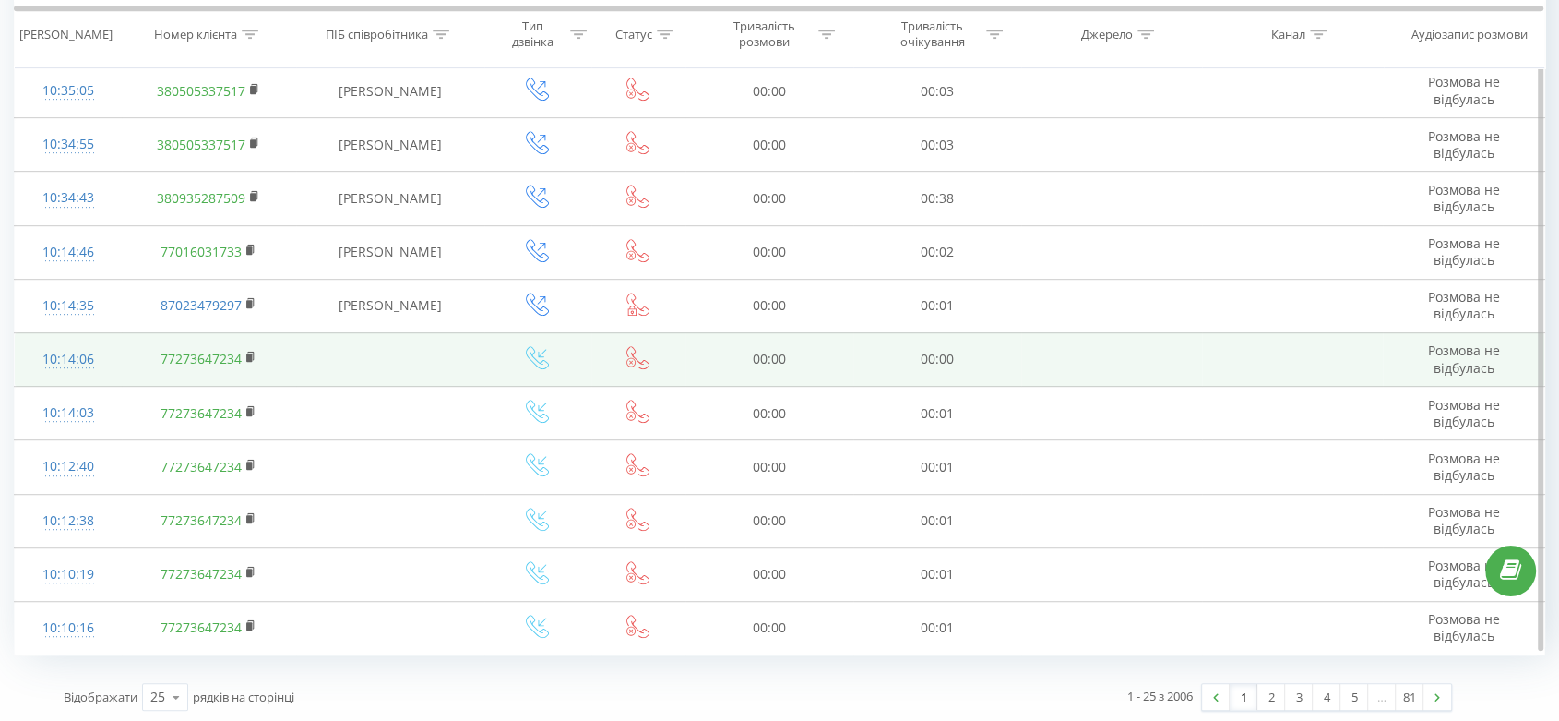
click at [635, 356] on icon at bounding box center [638, 357] width 23 height 23
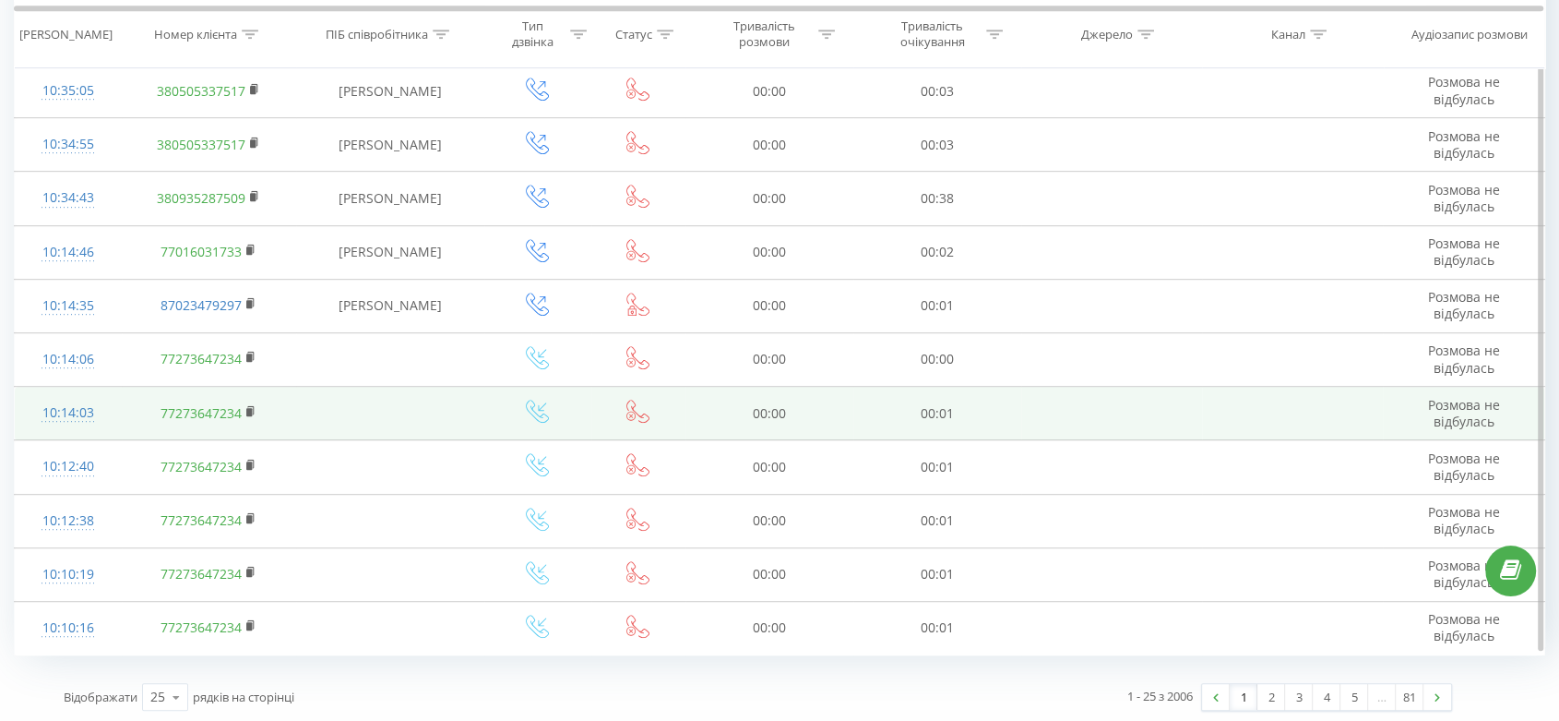
click at [642, 405] on icon at bounding box center [638, 411] width 23 height 23
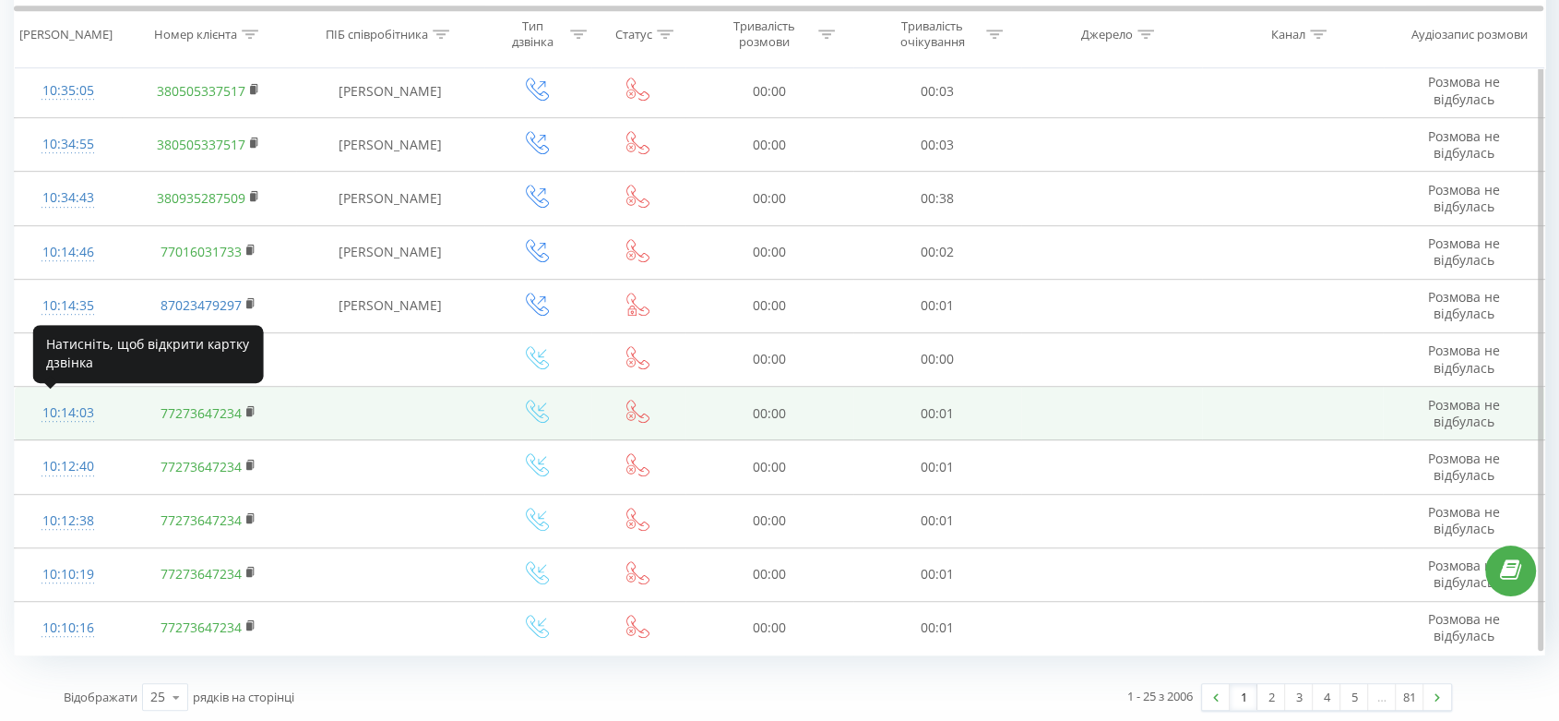
click at [52, 411] on div "10:14:03" at bounding box center [68, 413] width 70 height 36
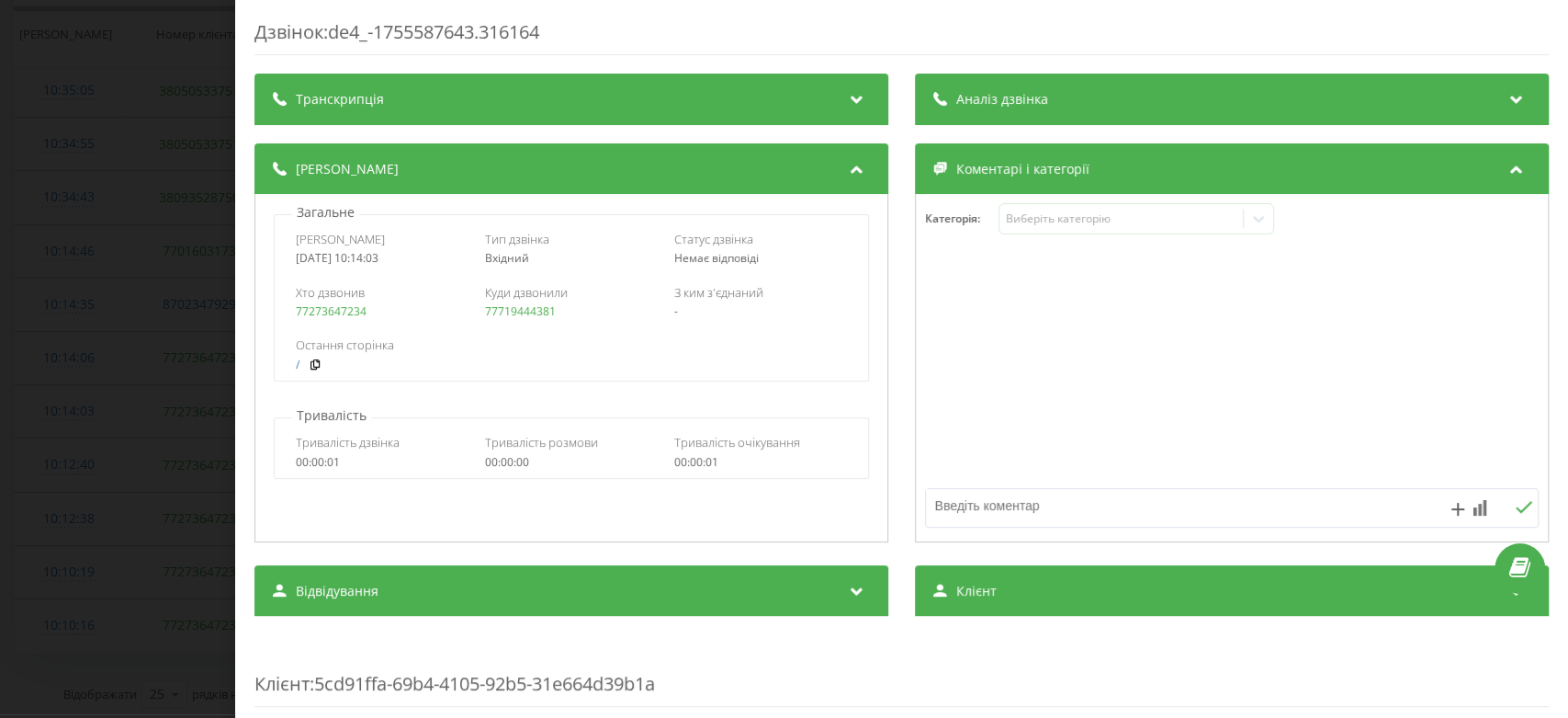
click at [151, 418] on div "Дзвінок : de4_-1755587643.316164 Транскрипція Для AI-аналізу майбутніх дзвінків…" at bounding box center [784, 359] width 1568 height 718
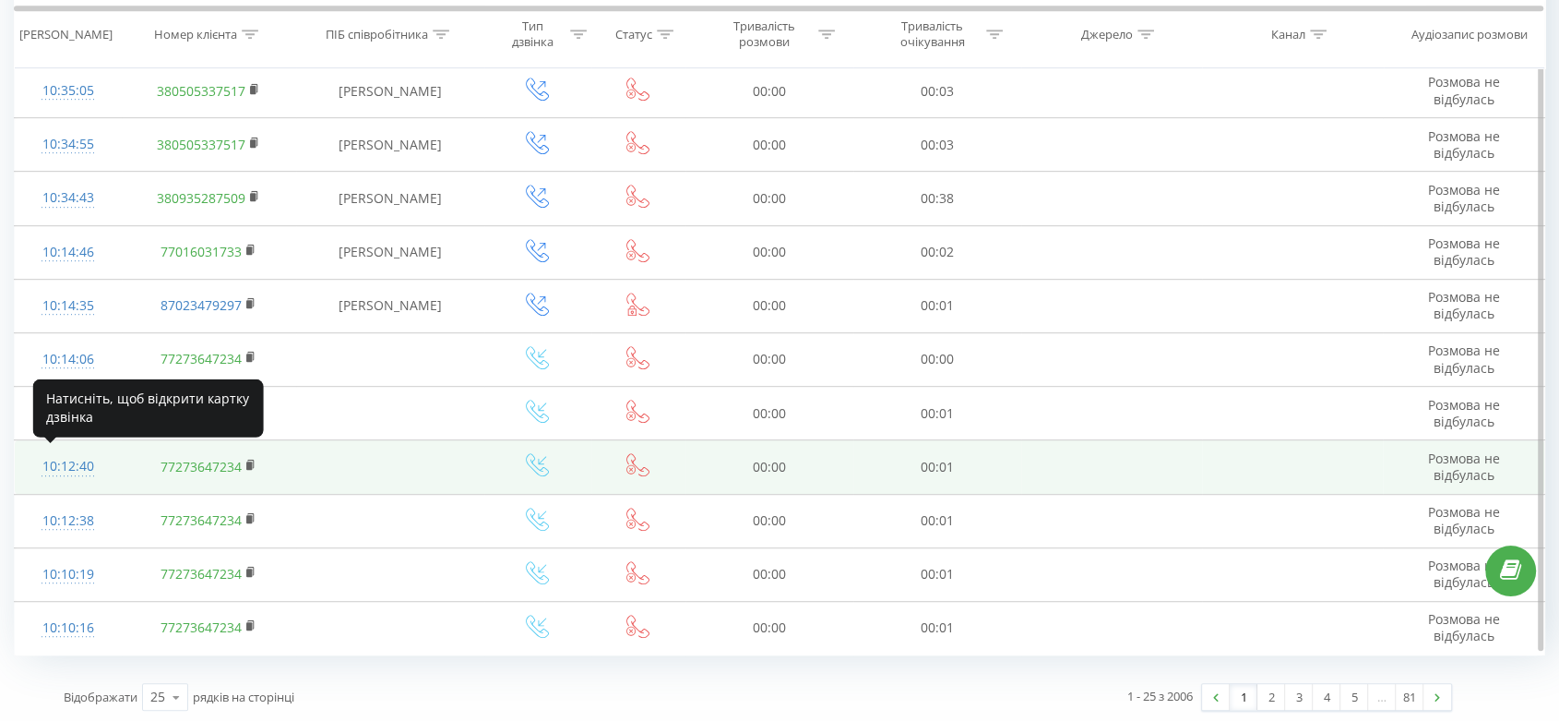
click at [74, 460] on div "10:12:40" at bounding box center [68, 466] width 70 height 36
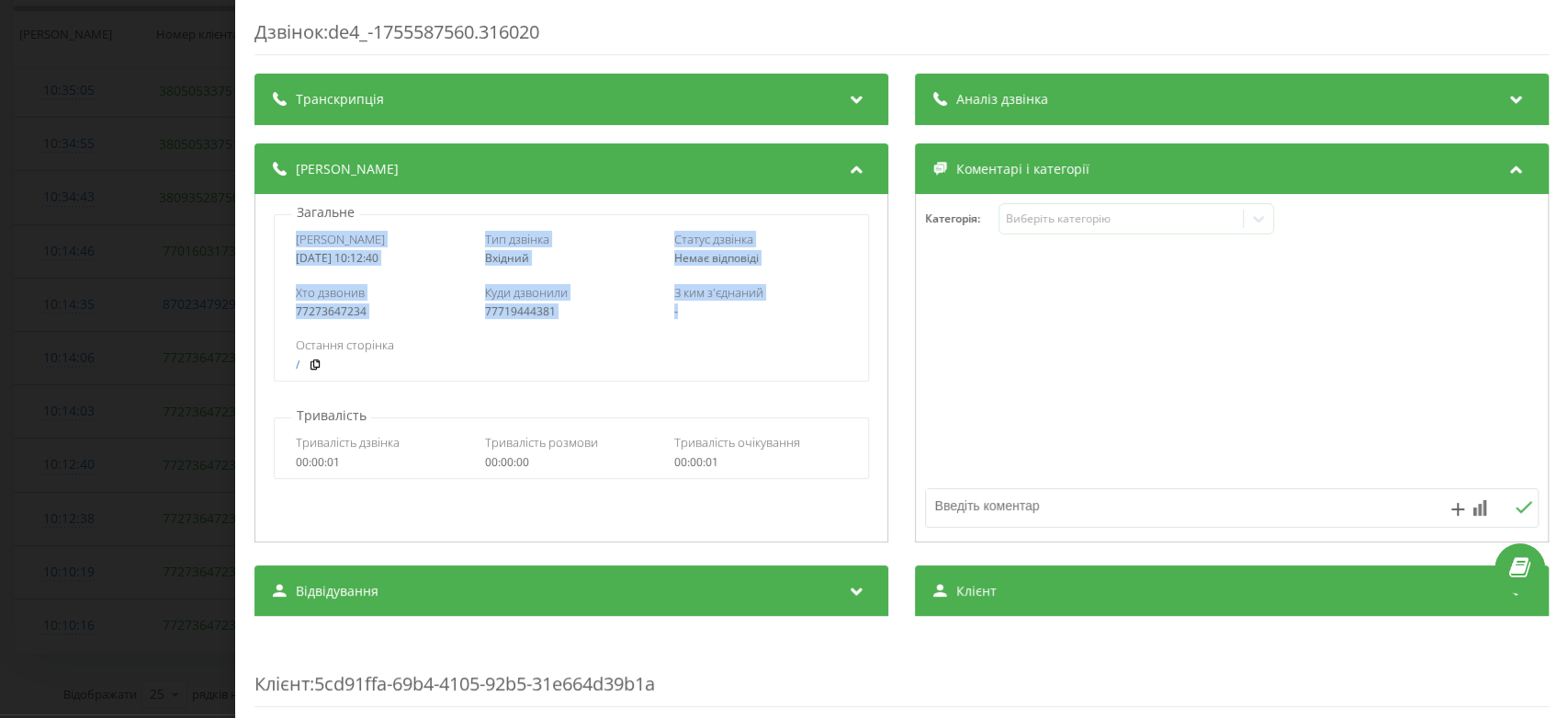
drag, startPoint x: 292, startPoint y: 239, endPoint x: 790, endPoint y: 325, distance: 505.4
click at [790, 325] on div "Дата дзвінка 2025-08-19 10:12:40 Тип дзвінка Вхідний Статус дзвінка Немає відпо…" at bounding box center [571, 298] width 595 height 167
copy div "Дата дзвінка 2025-08-19 10:12:40 Тип дзвінка Вхідний Статус дзвінка Немає відпо…"
